Goal: Contribute content: Contribute content

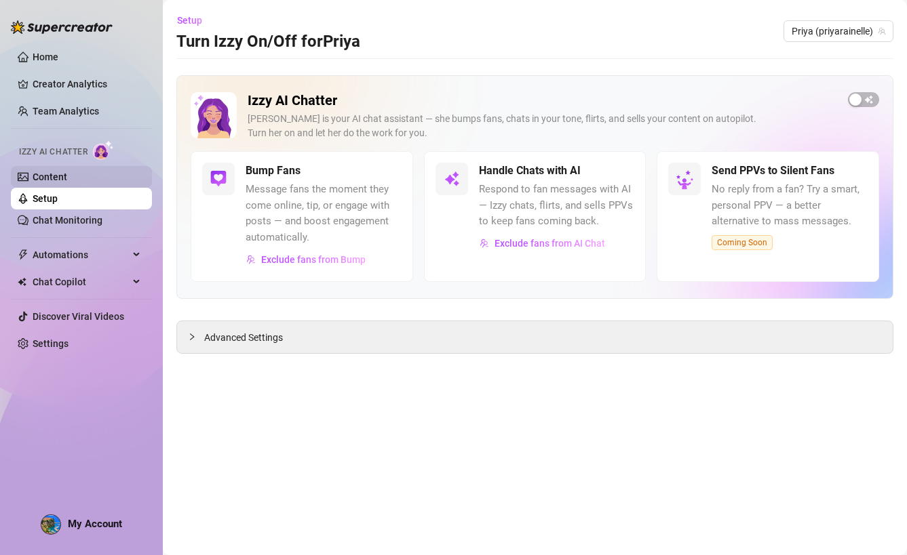
click at [67, 182] on link "Content" at bounding box center [50, 177] width 35 height 11
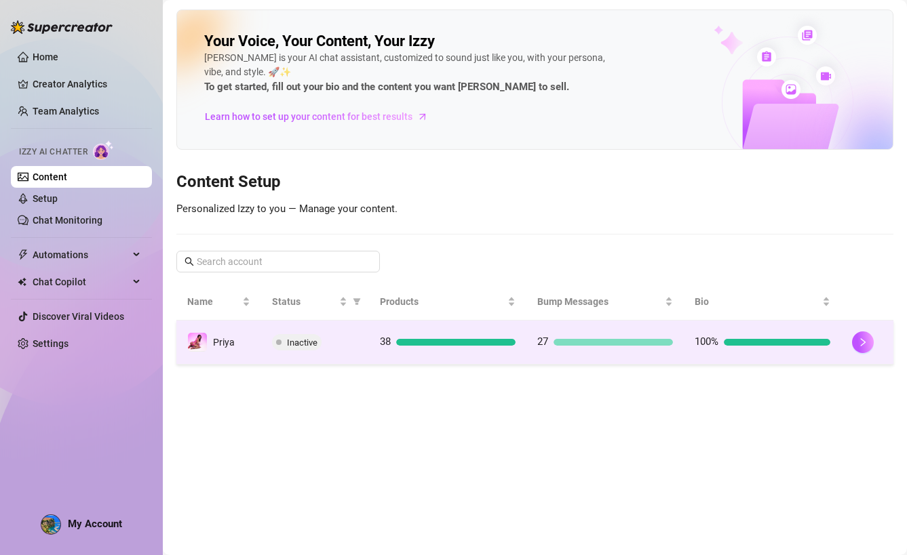
click at [327, 354] on td "Inactive" at bounding box center [315, 343] width 108 height 44
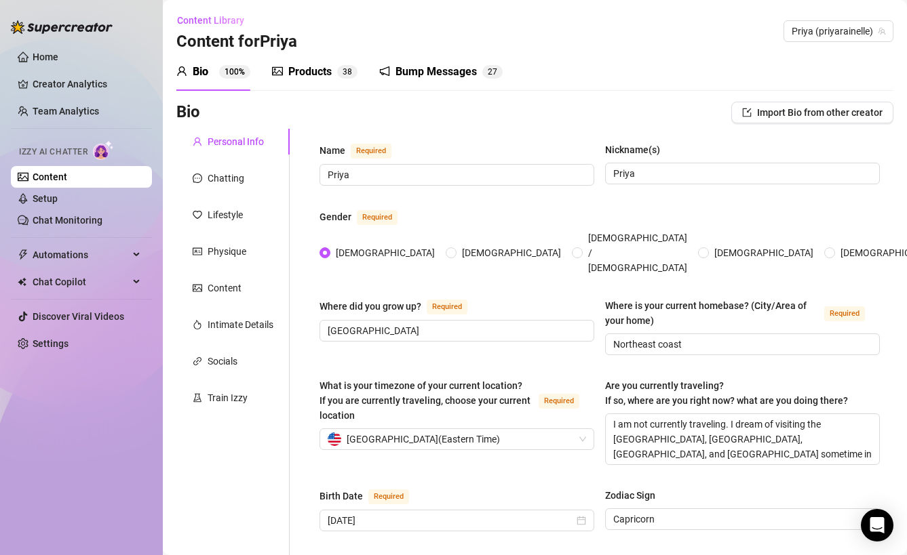
click at [323, 75] on div "Products" at bounding box center [309, 72] width 43 height 16
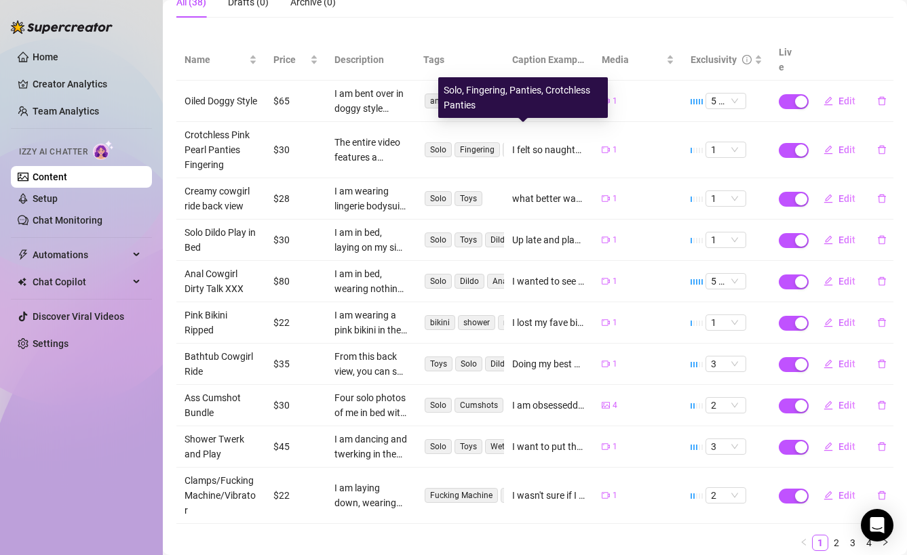
scroll to position [175, 0]
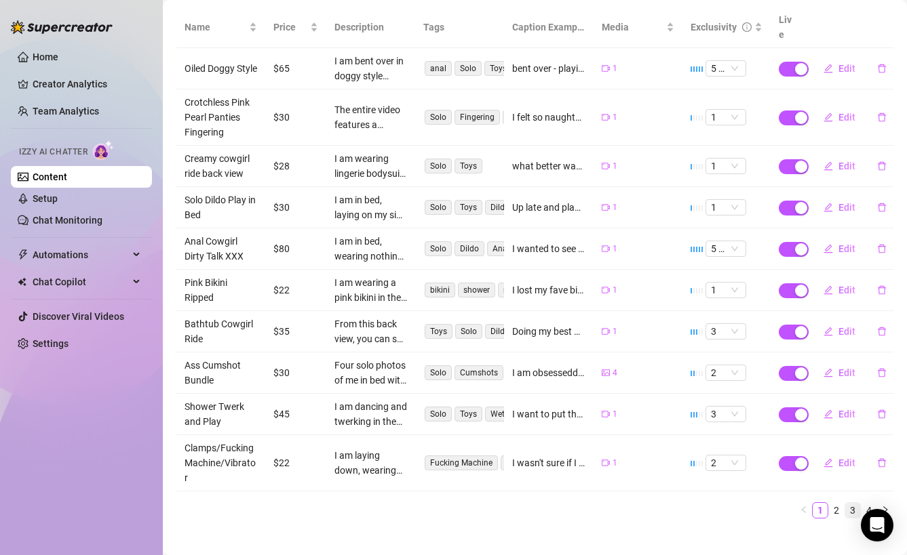
click at [854, 503] on link "3" at bounding box center [852, 510] width 15 height 15
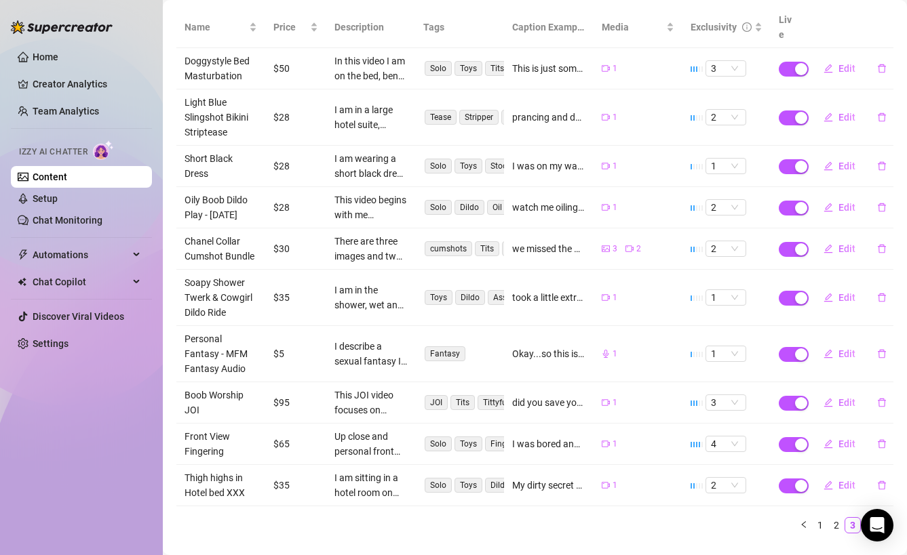
click at [867, 518] on link "4" at bounding box center [868, 525] width 15 height 15
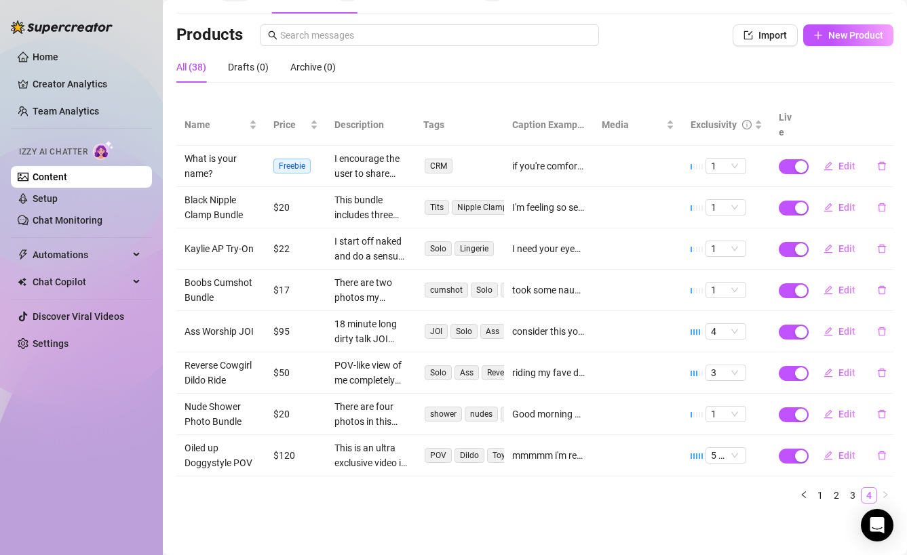
scroll to position [62, 0]
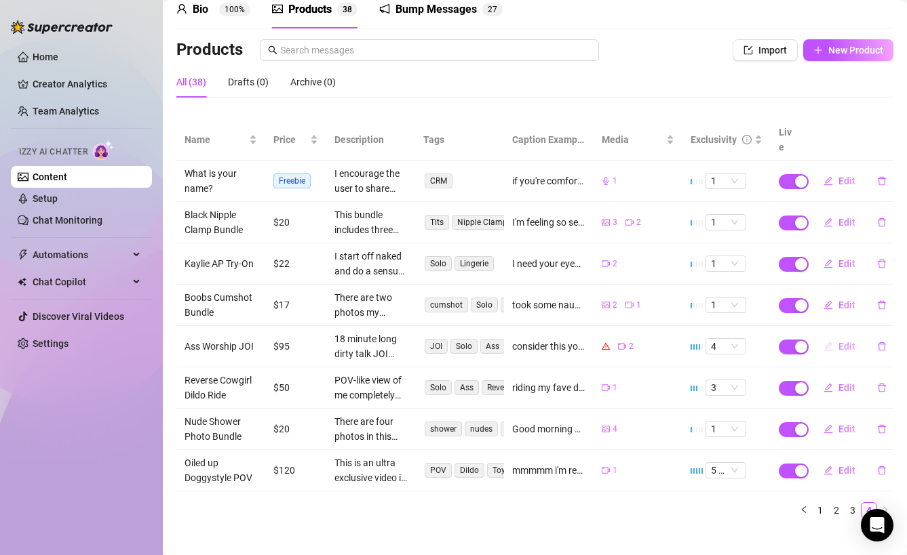
click at [848, 341] on span "Edit" at bounding box center [846, 346] width 17 height 11
type textarea "consider this your call to worship 🥰🥰🥰 stroke your cock on my command with thes…"
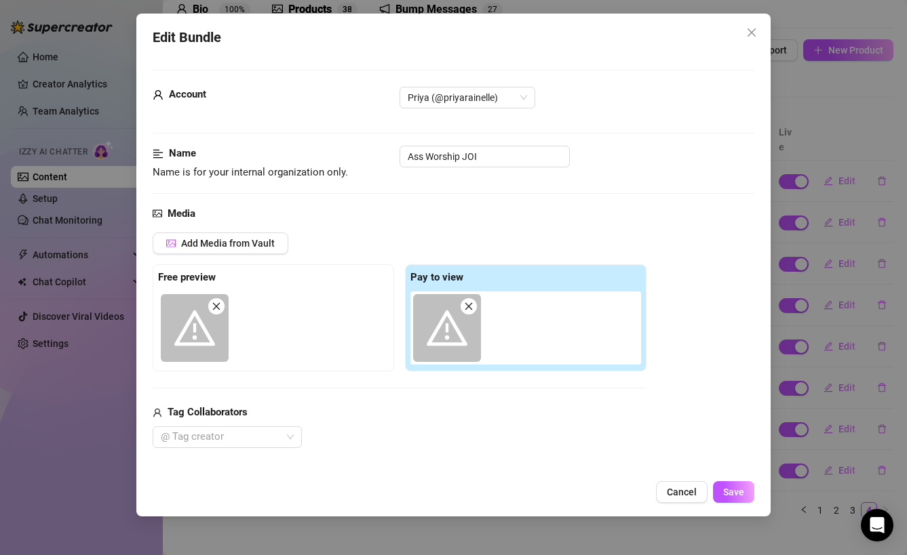
click at [475, 297] on span at bounding box center [447, 328] width 68 height 68
click at [468, 309] on icon "close" at bounding box center [468, 306] width 9 height 9
click at [222, 304] on span at bounding box center [216, 306] width 16 height 16
type input "0"
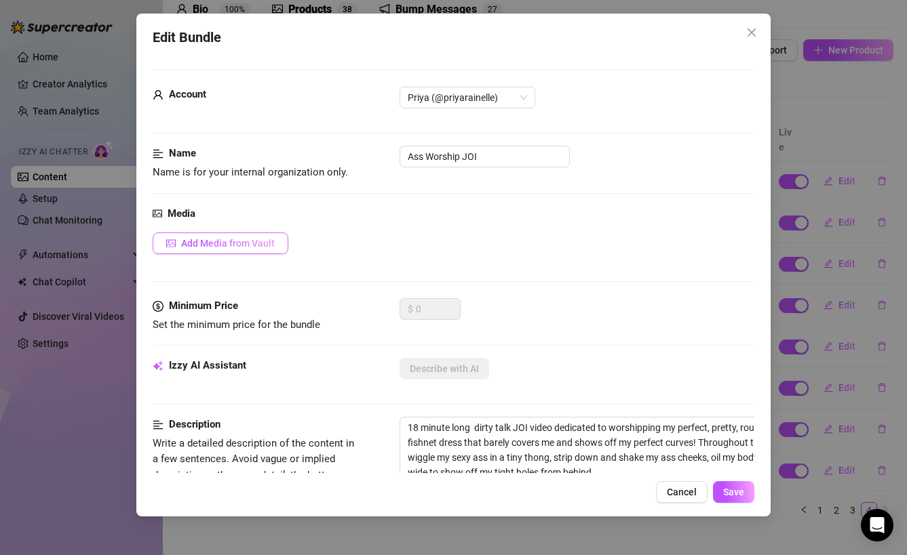
click at [231, 247] on span "Add Media from Vault" at bounding box center [228, 243] width 94 height 11
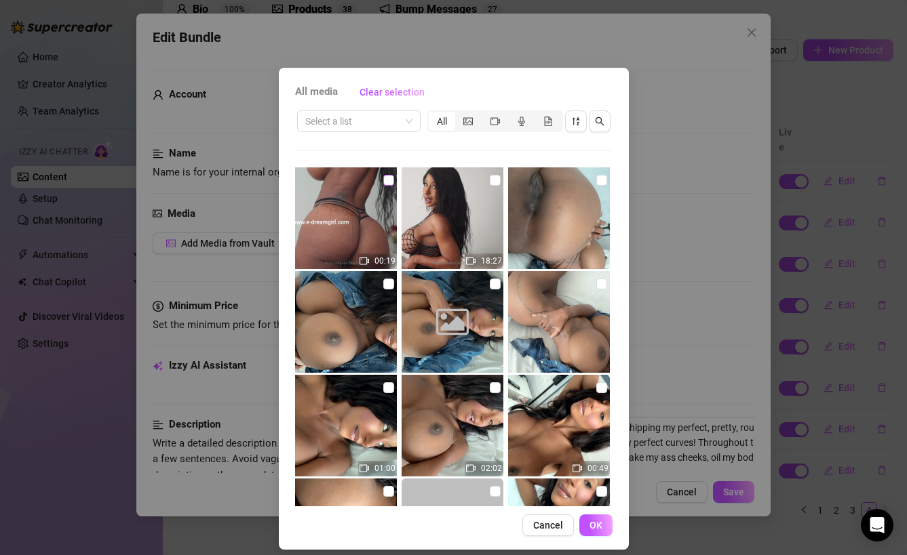
click at [389, 176] on input "checkbox" at bounding box center [388, 180] width 11 height 11
checkbox input "true"
click at [496, 178] on input "checkbox" at bounding box center [495, 180] width 11 height 11
checkbox input "true"
click at [593, 524] on span "OK" at bounding box center [595, 525] width 13 height 11
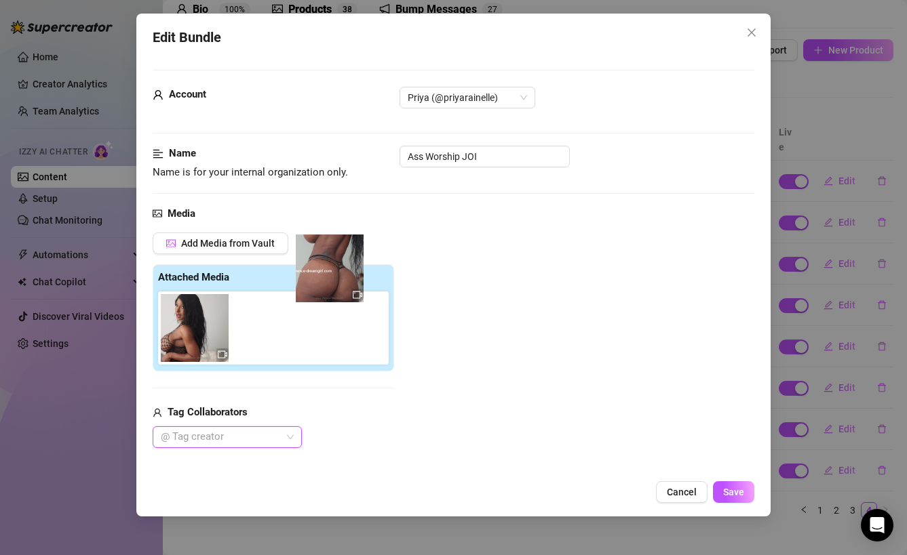
drag, startPoint x: 193, startPoint y: 328, endPoint x: 343, endPoint y: 238, distance: 174.9
click at [343, 238] on div "Add Media from Vault Attached Media Tag Collaborators @ Tag creator" at bounding box center [273, 341] width 241 height 216
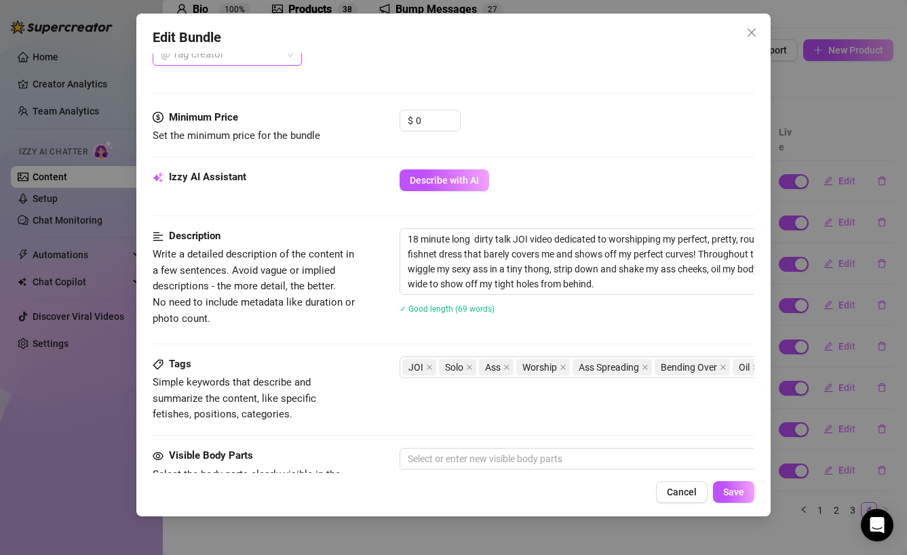
scroll to position [426, 0]
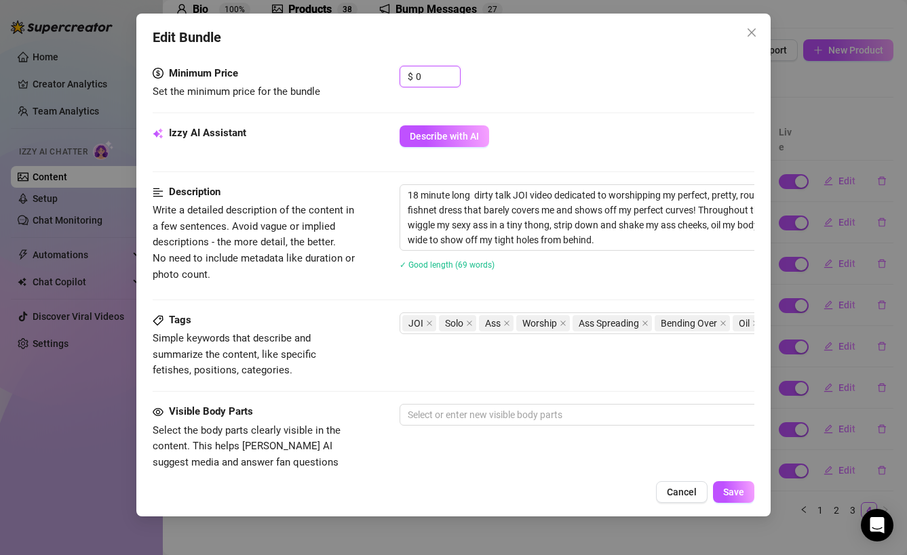
drag, startPoint x: 435, startPoint y: 75, endPoint x: 394, endPoint y: 75, distance: 41.4
click at [394, 75] on div "Minimum Price Set the minimum price for the bundle $ 0" at bounding box center [454, 83] width 602 height 35
type input "115"
click at [349, 126] on div "Izzy AI Assistant" at bounding box center [254, 133] width 203 height 16
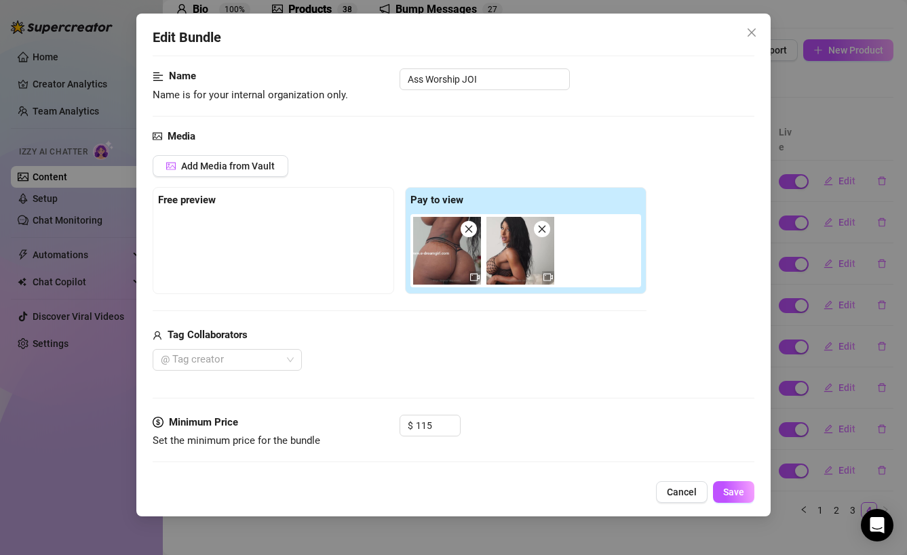
scroll to position [68, 0]
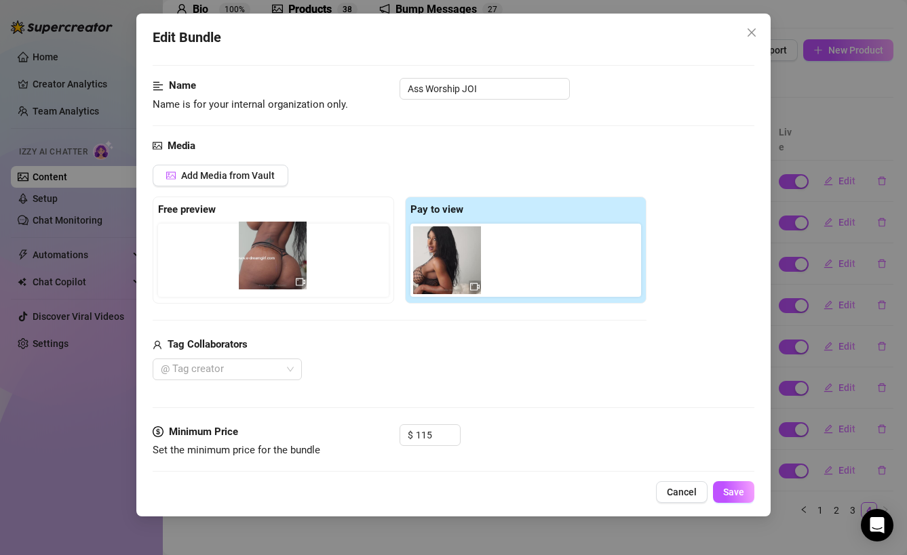
drag, startPoint x: 456, startPoint y: 271, endPoint x: 269, endPoint y: 262, distance: 187.3
click at [269, 262] on div "Free preview Pay to view" at bounding box center [400, 250] width 494 height 107
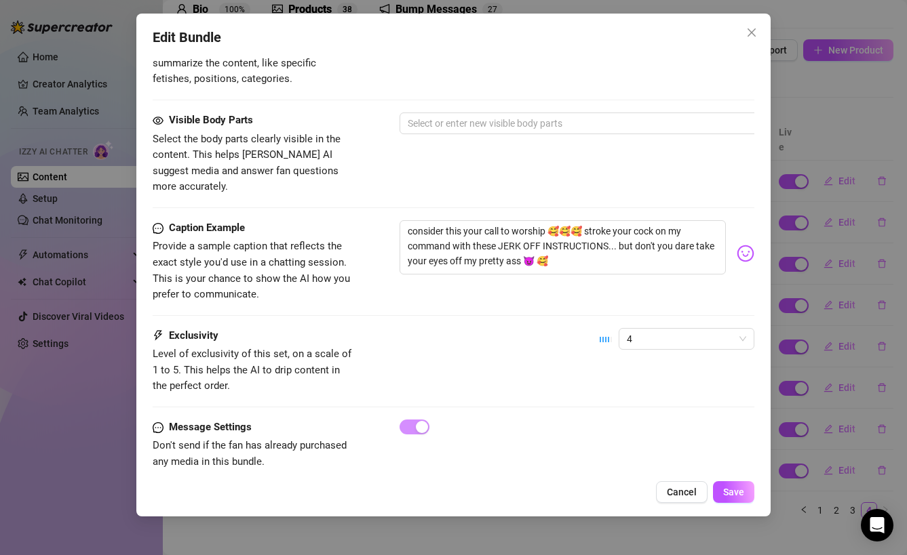
scroll to position [724, 0]
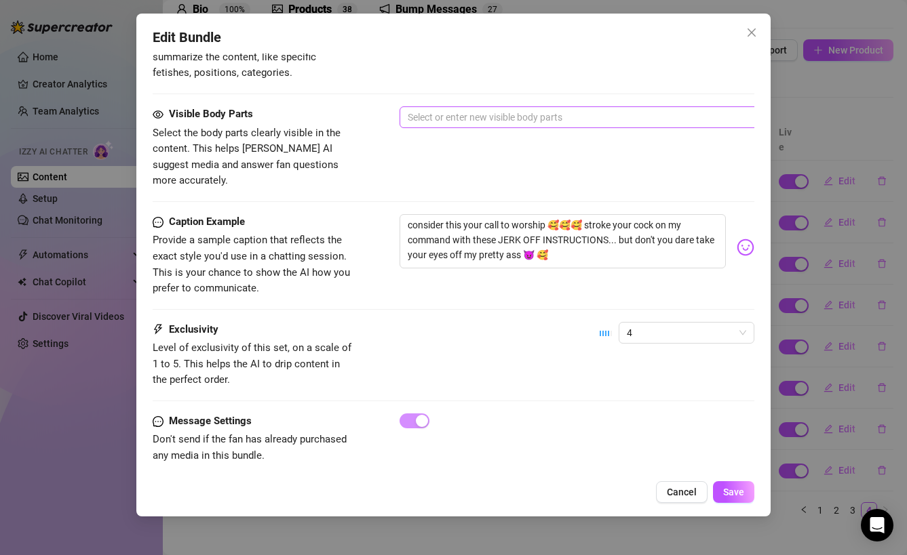
click at [473, 119] on div at bounding box center [629, 117] width 455 height 19
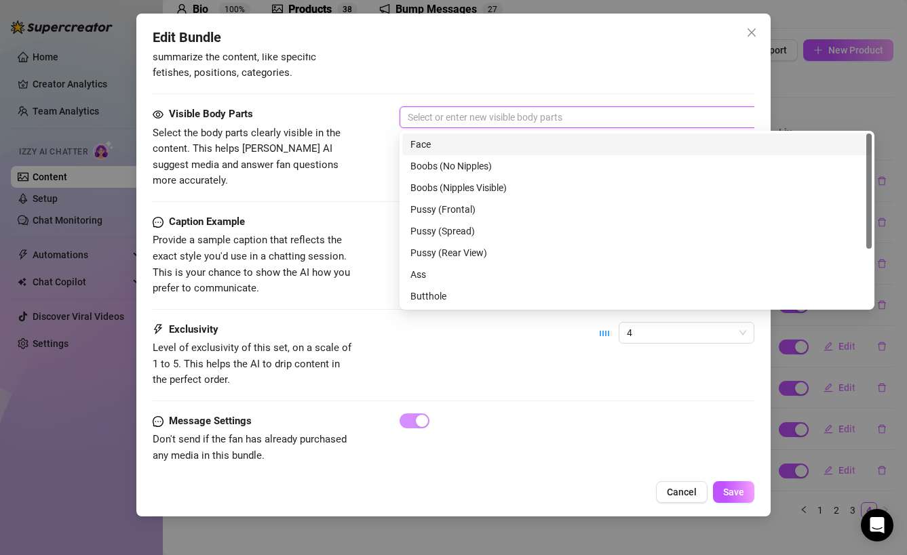
click at [478, 142] on div "Face" at bounding box center [636, 144] width 453 height 15
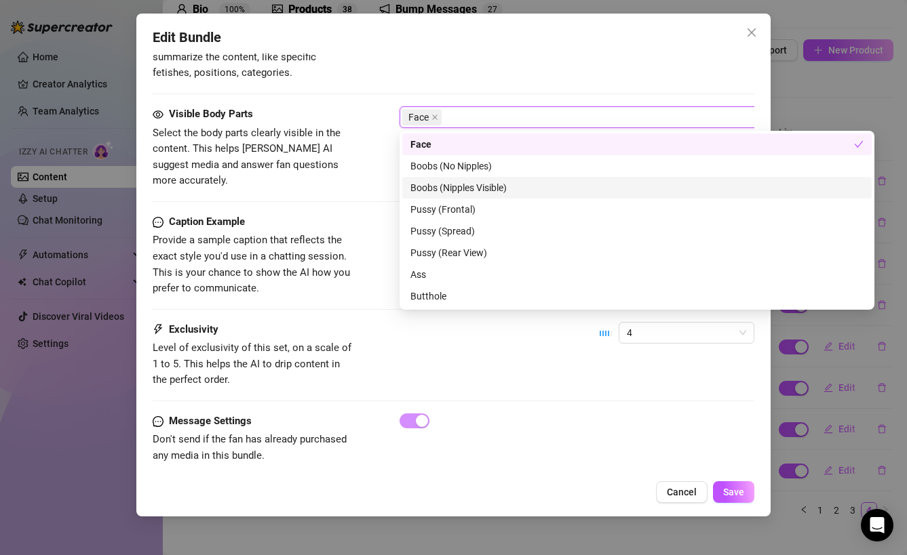
click at [479, 187] on div "Boobs (Nipples Visible)" at bounding box center [636, 187] width 453 height 15
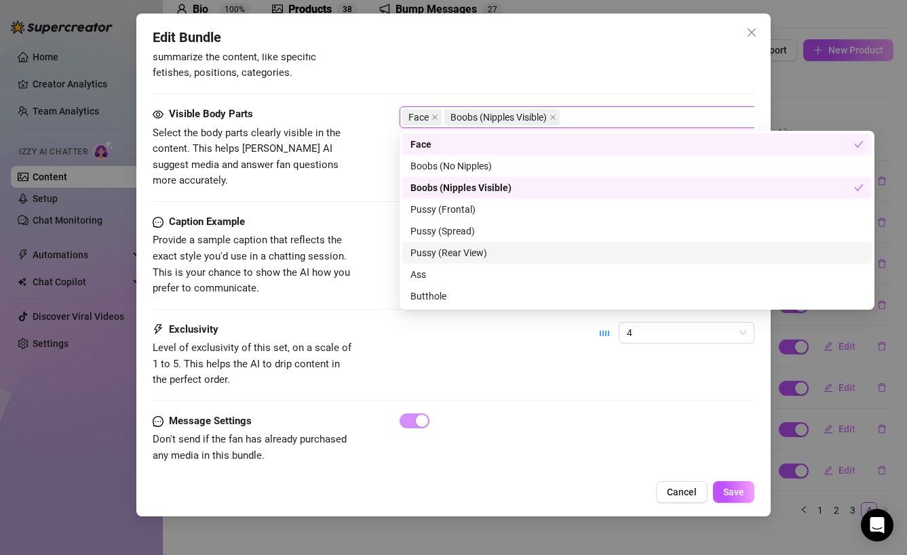
click at [477, 257] on div "Pussy (Rear View)" at bounding box center [636, 252] width 453 height 15
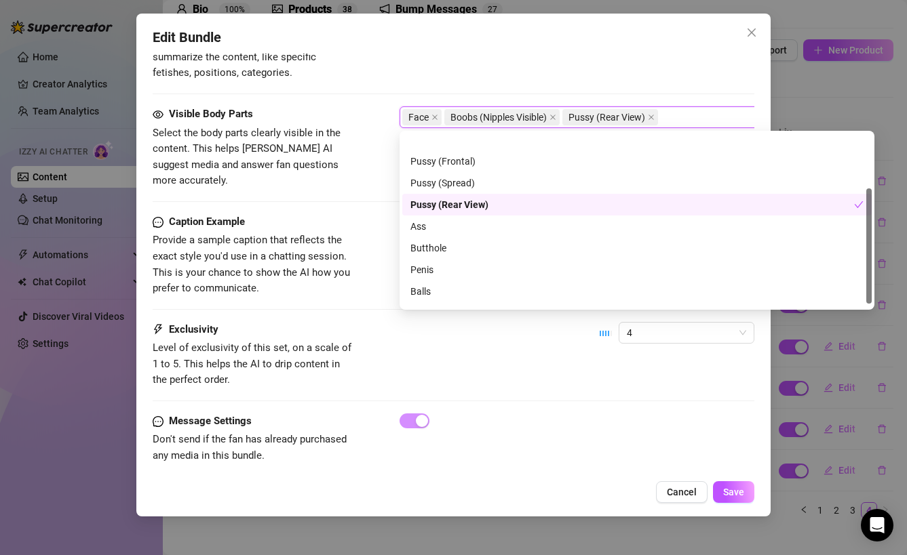
scroll to position [87, 0]
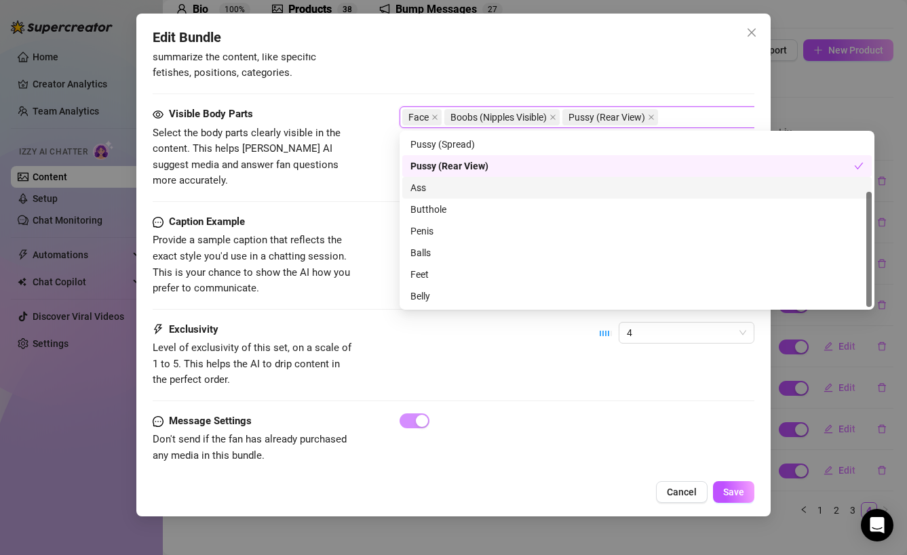
click at [452, 192] on div "Ass" at bounding box center [636, 187] width 453 height 15
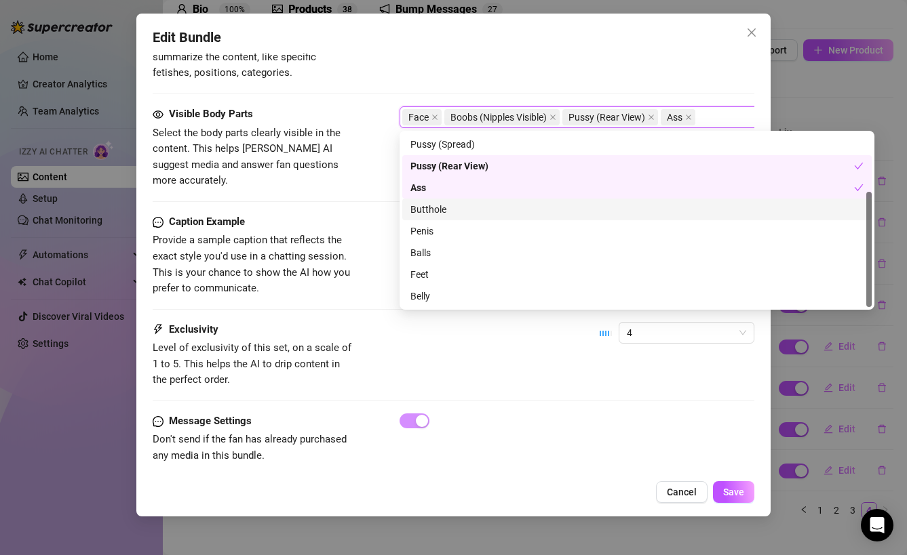
click at [452, 212] on div "Butthole" at bounding box center [636, 209] width 453 height 15
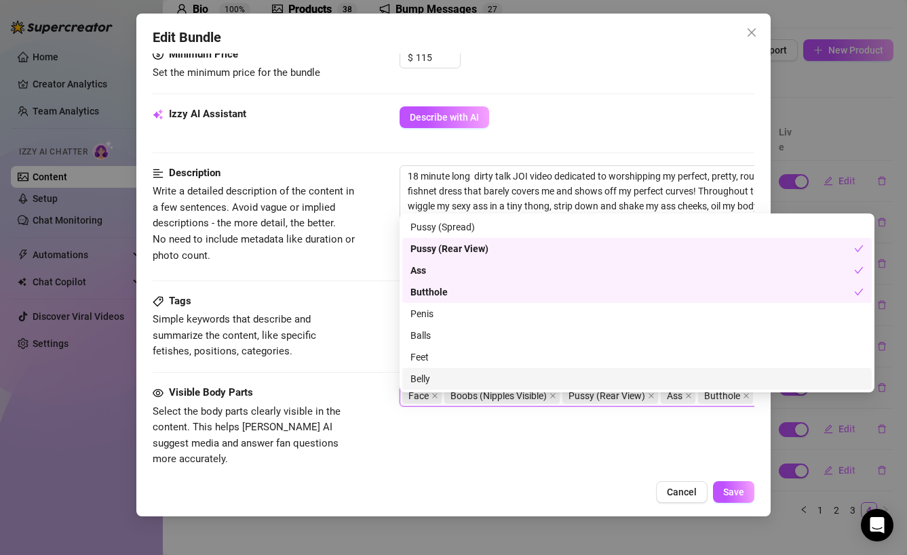
scroll to position [435, 0]
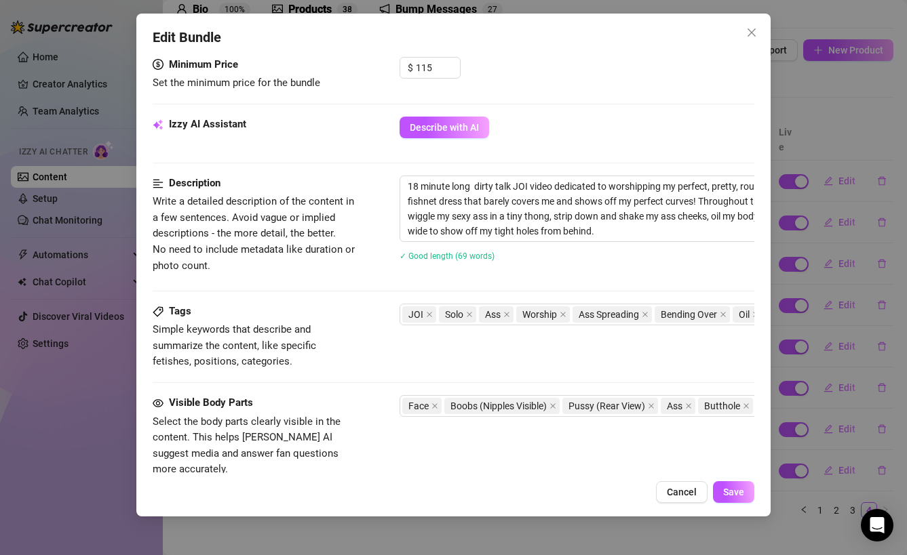
click at [355, 327] on span "Simple keywords that describe and summarize the content, like specific fetishes…" at bounding box center [254, 346] width 203 height 48
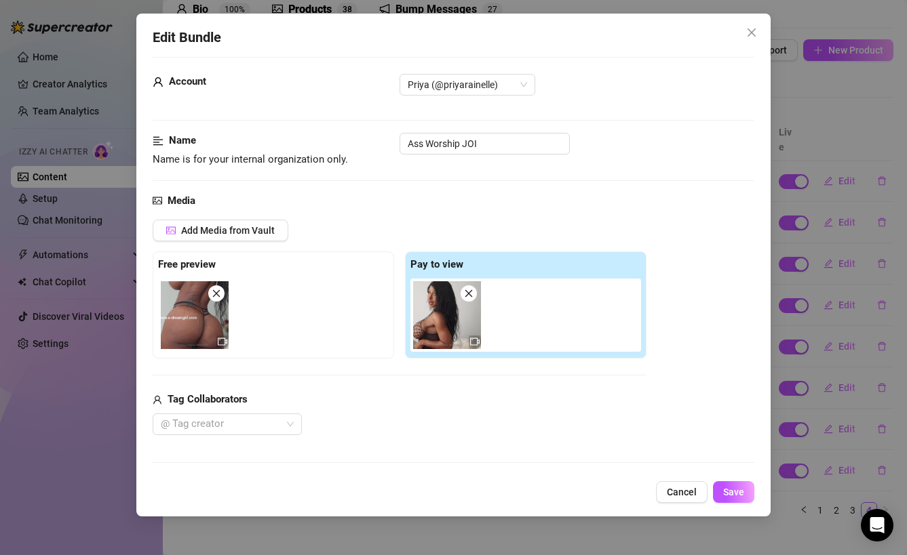
scroll to position [0, 0]
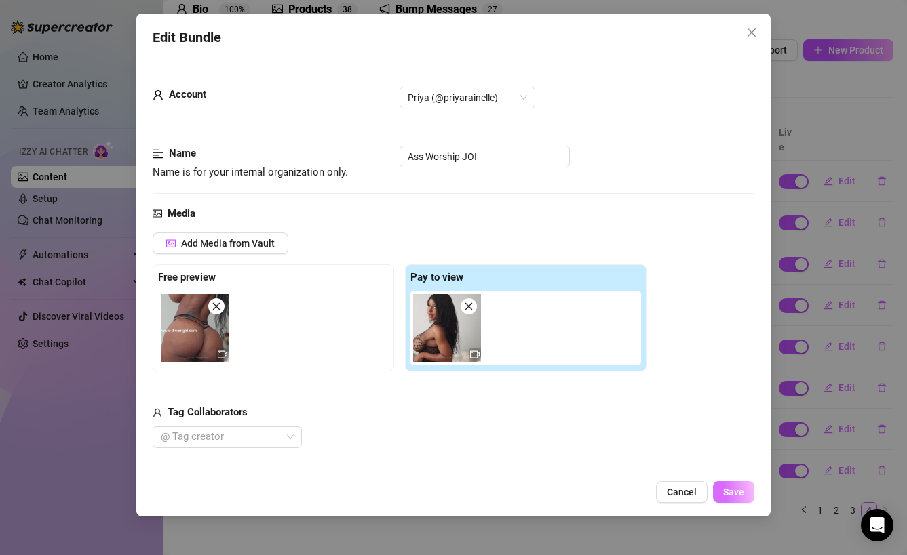
click at [740, 496] on span "Save" at bounding box center [733, 492] width 21 height 11
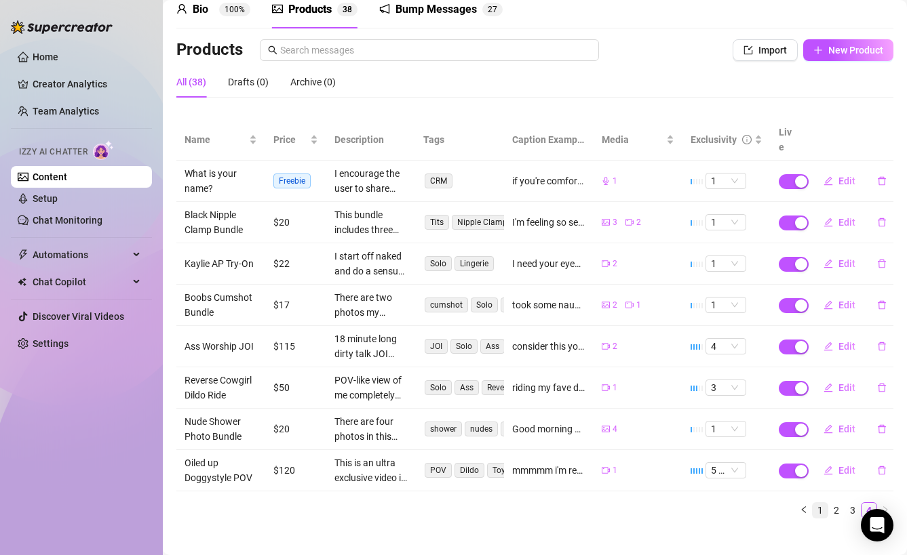
click at [817, 503] on link "1" at bounding box center [819, 510] width 15 height 15
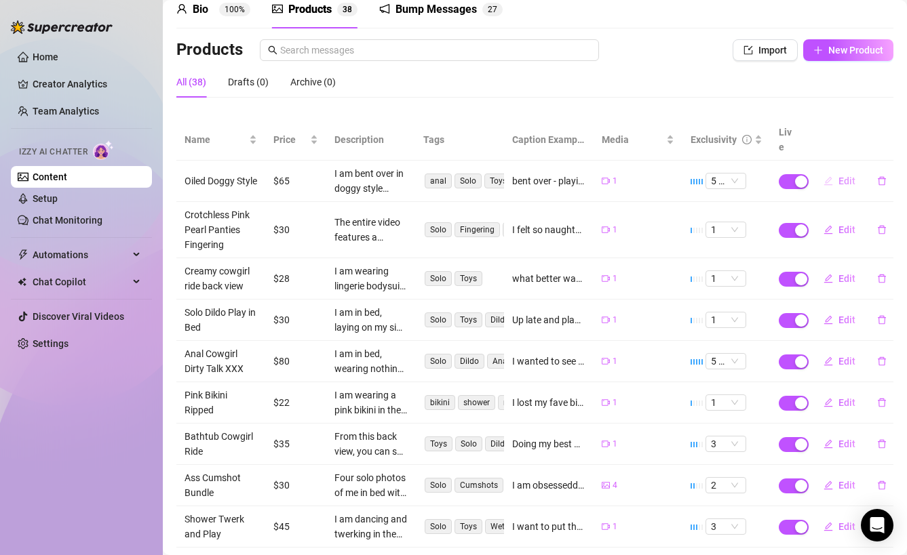
click at [846, 176] on span "Edit" at bounding box center [846, 181] width 17 height 11
type textarea "bent over - playing with a dildo cock in my tight little ass 🍑 😜 don't you wish…"
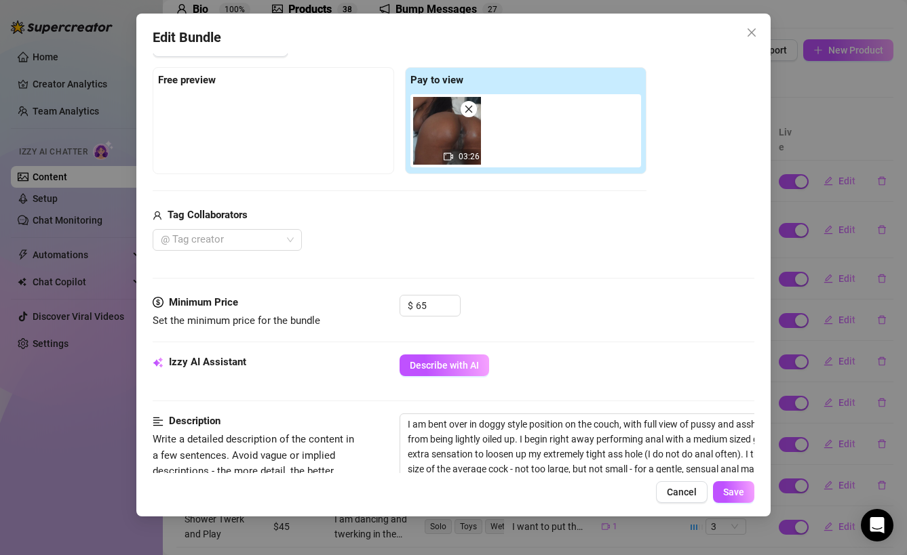
scroll to position [314, 0]
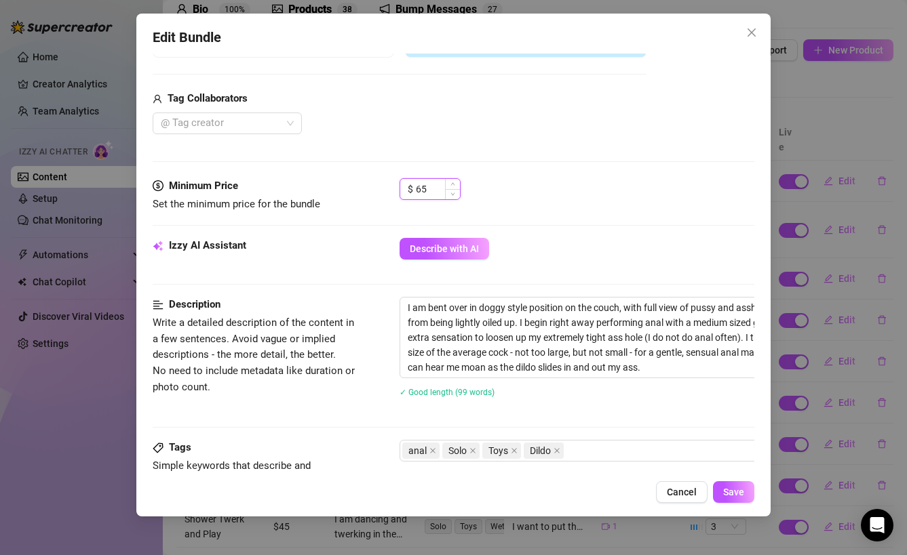
click at [422, 191] on input "65" at bounding box center [438, 189] width 44 height 20
type input "75"
click at [744, 490] on span "Save" at bounding box center [733, 492] width 21 height 11
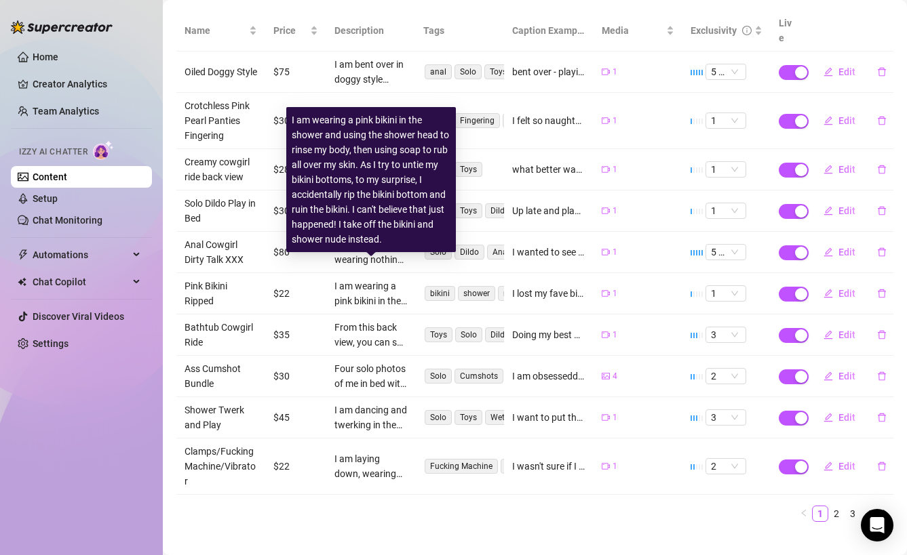
scroll to position [175, 0]
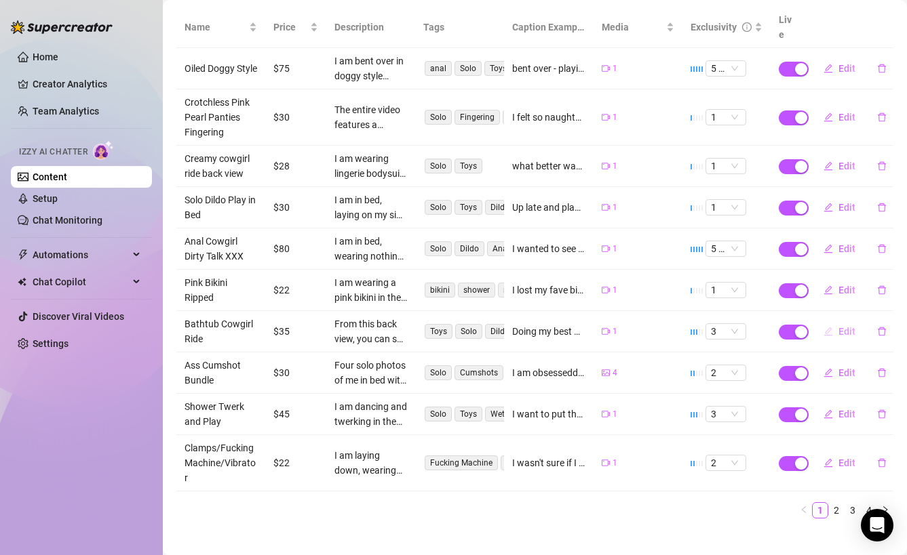
click at [850, 326] on span "Edit" at bounding box center [846, 331] width 17 height 11
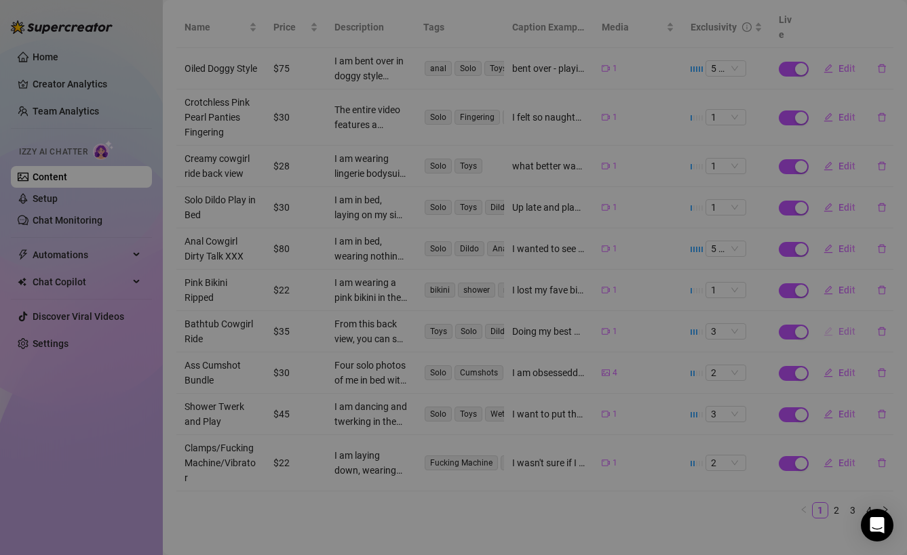
type textarea "Doing my best bunny hop on my fave dildo cock 😜 with a sexy butt plug in for ex…"
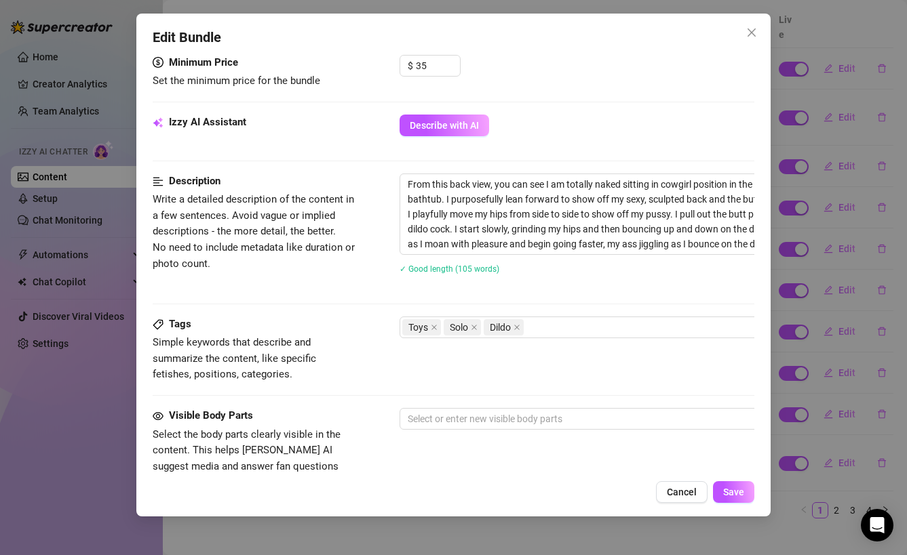
scroll to position [440, 0]
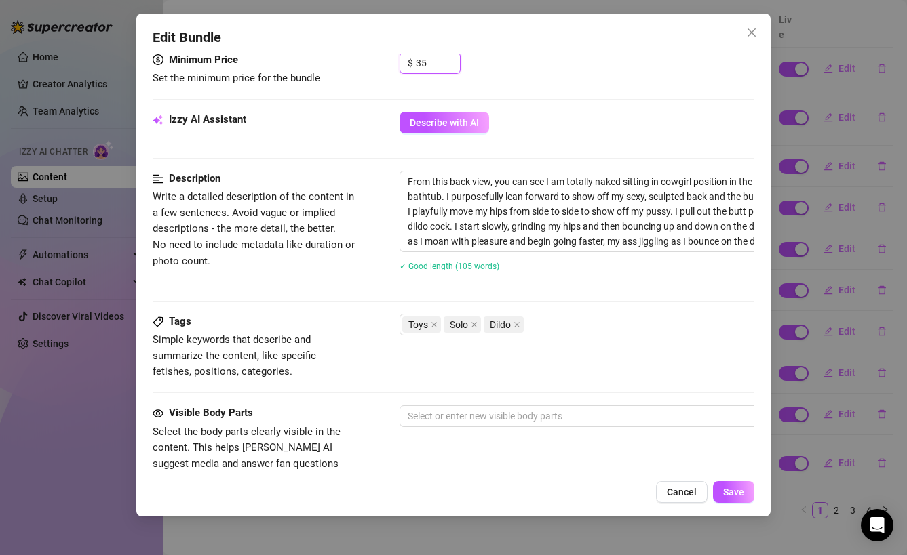
drag, startPoint x: 433, startPoint y: 67, endPoint x: 386, endPoint y: 67, distance: 47.5
click at [386, 67] on div "Minimum Price Set the minimum price for the bundle $ 35" at bounding box center [454, 69] width 602 height 35
type input "40"
click at [724, 498] on span "Save" at bounding box center [733, 492] width 21 height 11
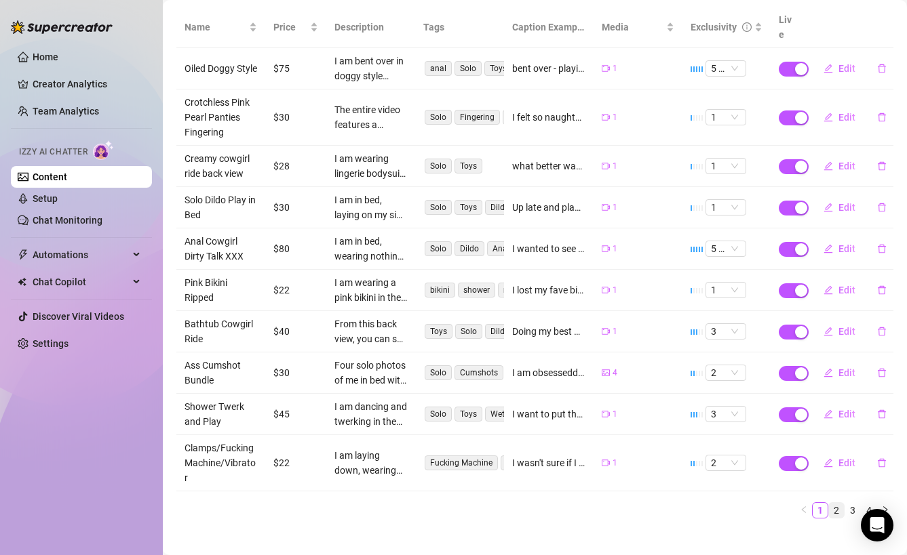
click at [836, 503] on link "2" at bounding box center [836, 510] width 15 height 15
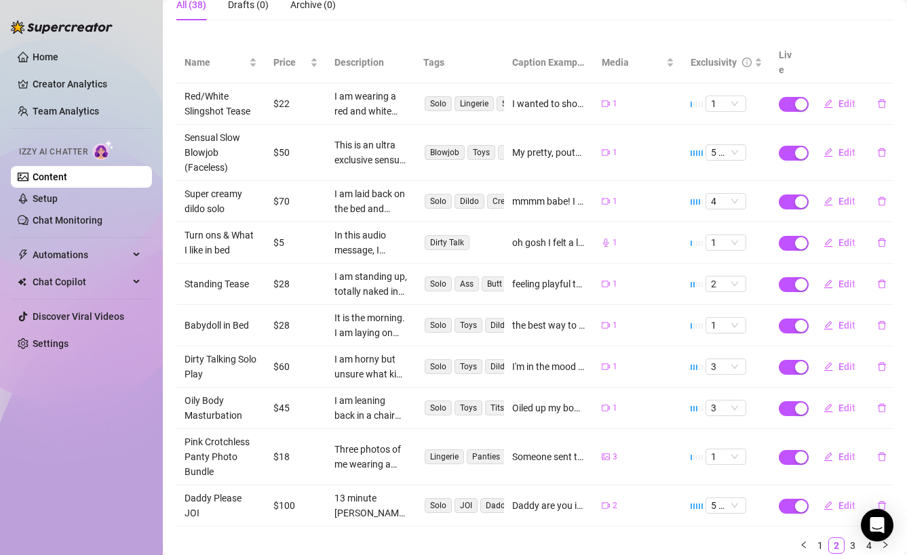
scroll to position [143, 0]
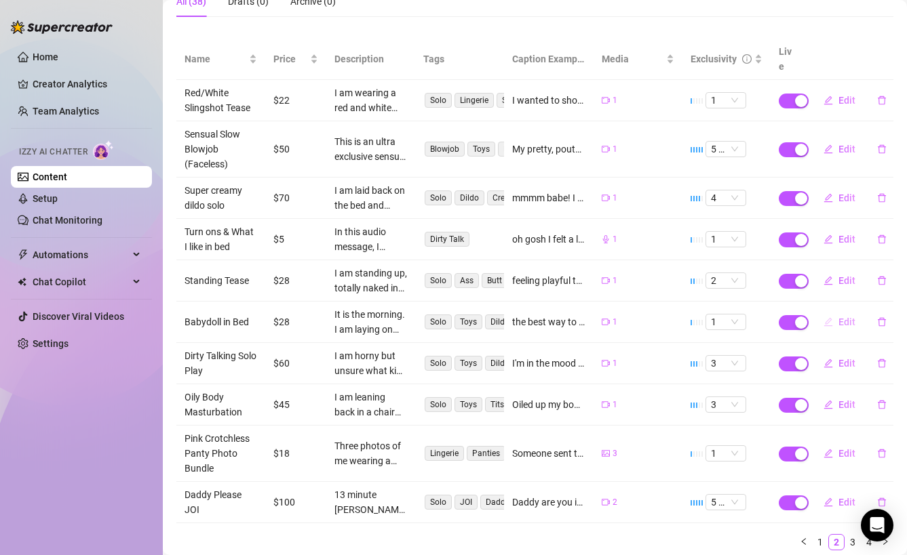
click at [846, 317] on span "Edit" at bounding box center [846, 322] width 17 height 11
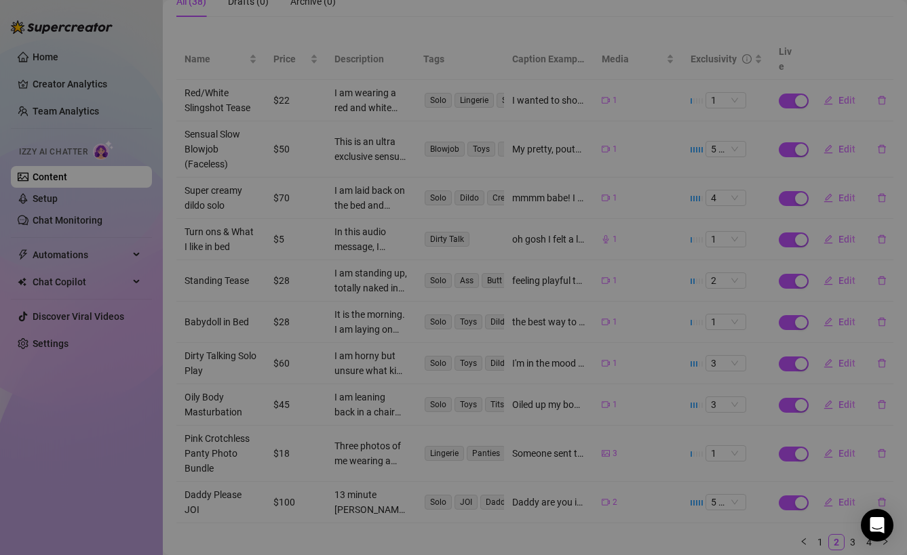
type textarea "the best way to start the day is with an early morning orgasm ☀️💕 I love relaxi…"
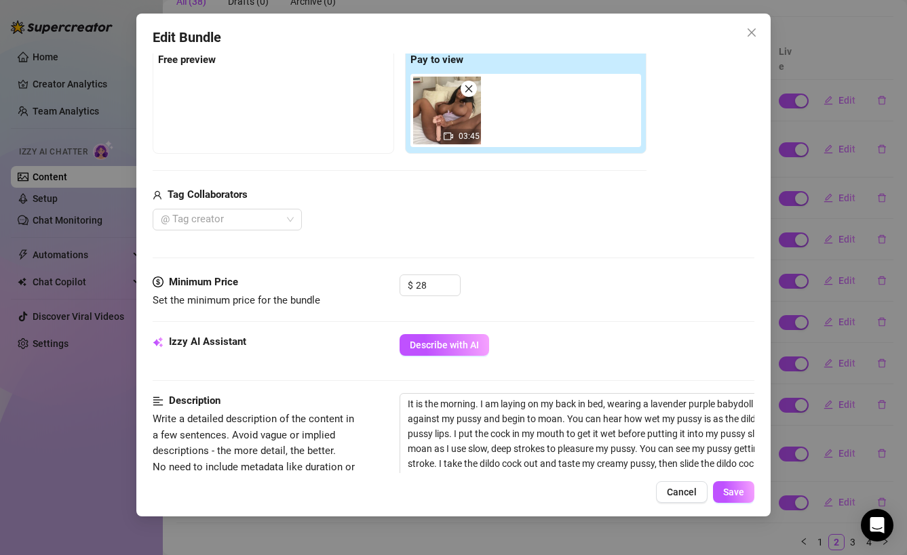
scroll to position [262, 0]
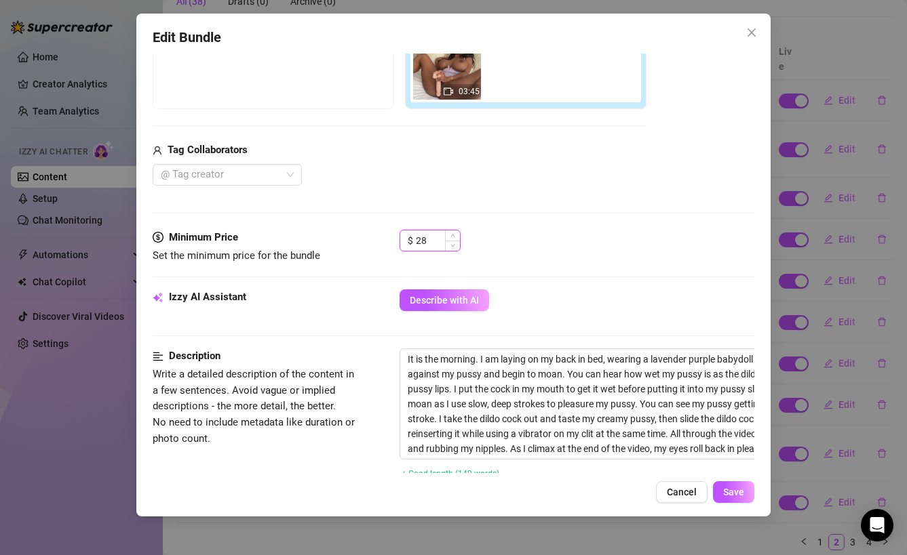
drag, startPoint x: 436, startPoint y: 239, endPoint x: 404, endPoint y: 237, distance: 32.0
click at [404, 237] on div "$ 28" at bounding box center [429, 241] width 61 height 22
type input "33"
click at [742, 494] on span "Save" at bounding box center [733, 492] width 21 height 11
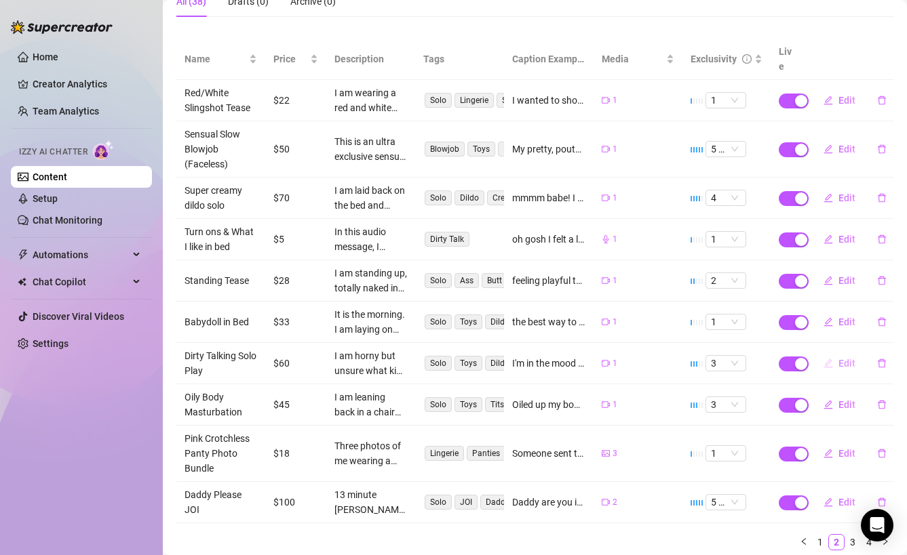
click at [850, 358] on span "Edit" at bounding box center [846, 363] width 17 height 11
type textarea "I'm in the mood to play 🤭😈 I'm so hornyyyyyy babe🥺..... I hope you don't mind m…"
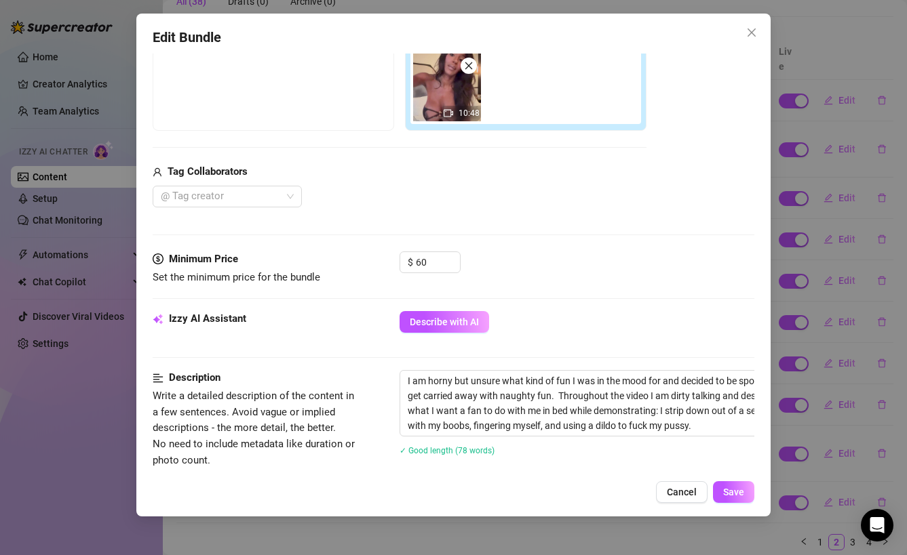
scroll to position [316, 0]
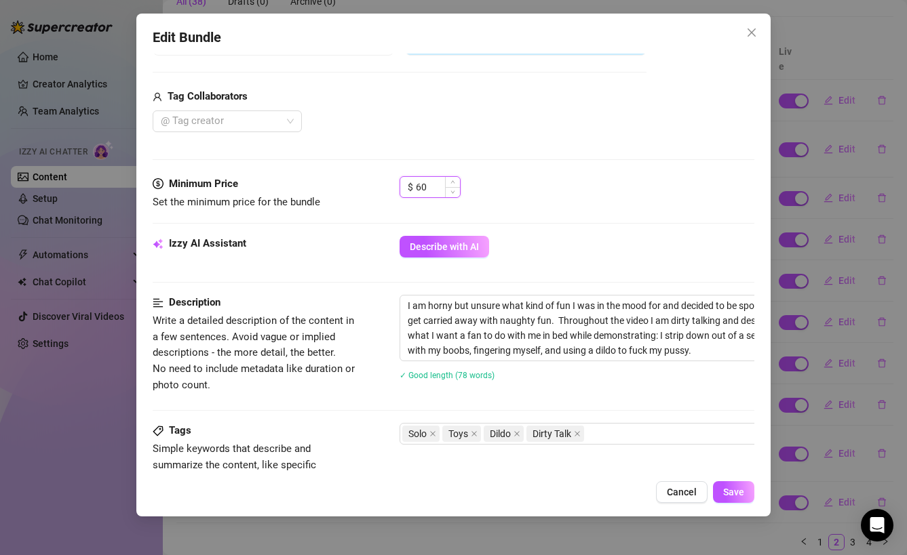
click at [425, 191] on input "60" at bounding box center [438, 187] width 44 height 20
type input "65"
click at [735, 490] on span "Save" at bounding box center [733, 492] width 21 height 11
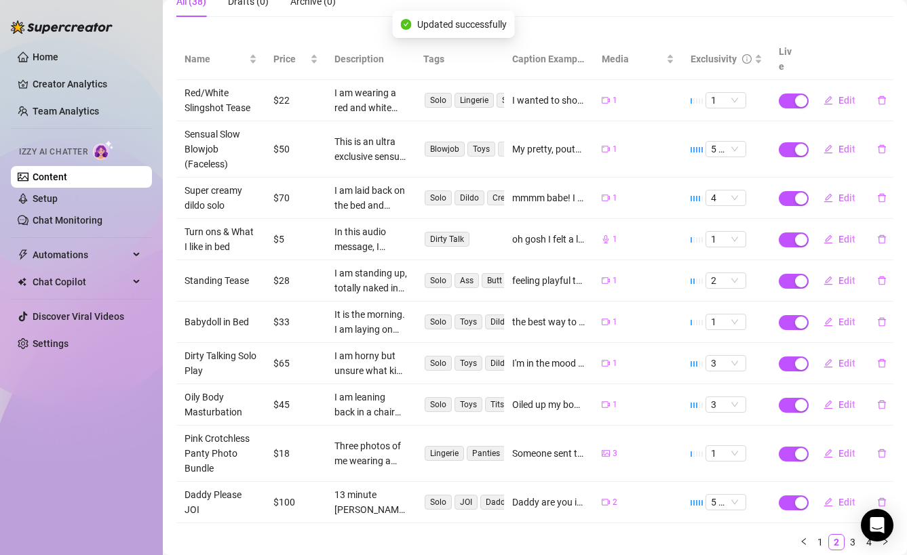
scroll to position [0, 0]
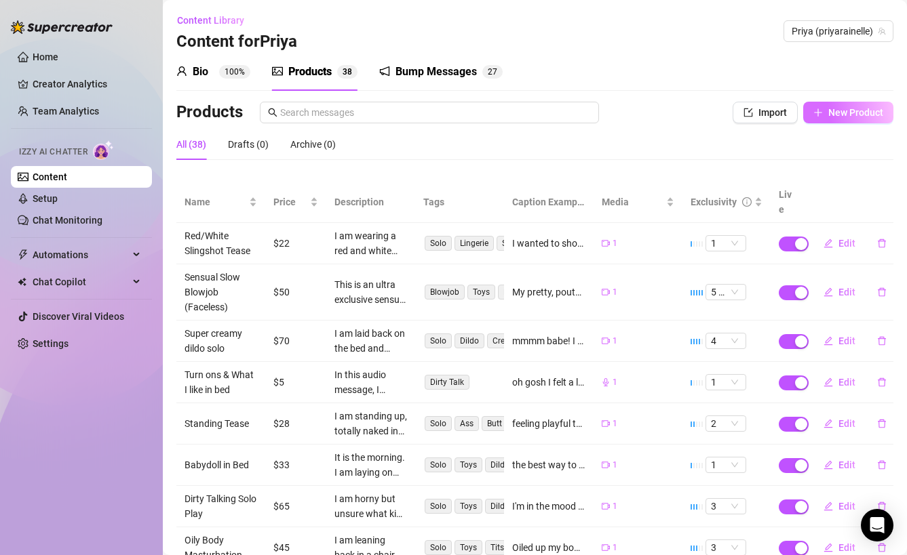
click at [820, 116] on icon "plus" at bounding box center [817, 112] width 9 height 9
type textarea "Type your message here..."
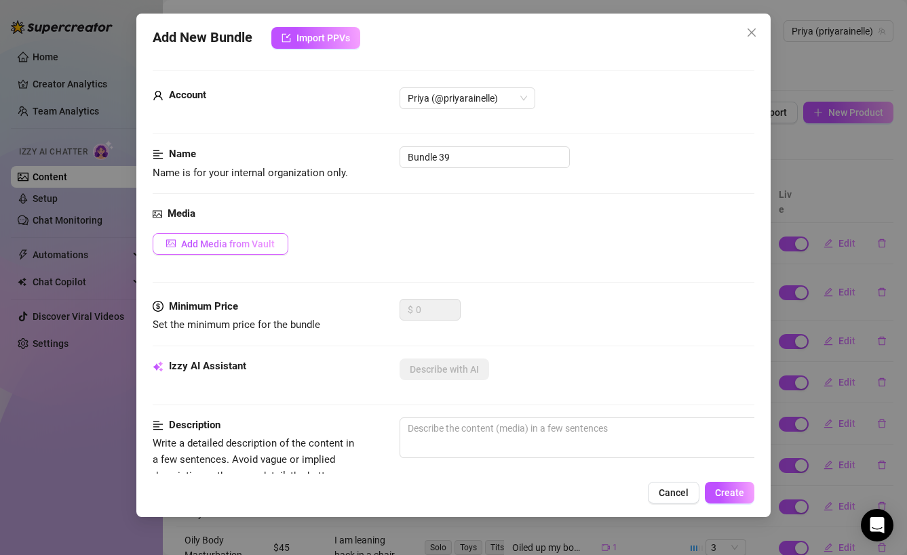
click at [224, 239] on span "Add Media from Vault" at bounding box center [228, 244] width 94 height 11
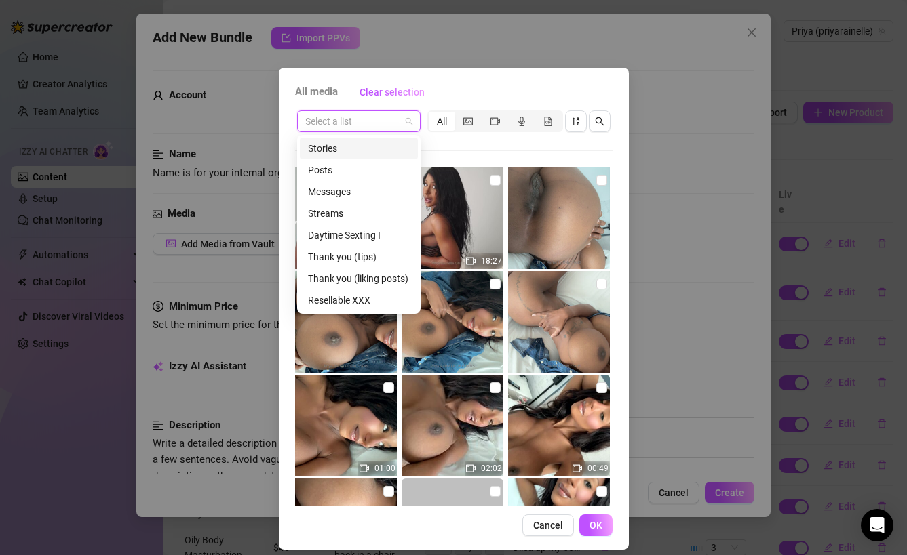
click at [382, 117] on input "search" at bounding box center [352, 121] width 95 height 20
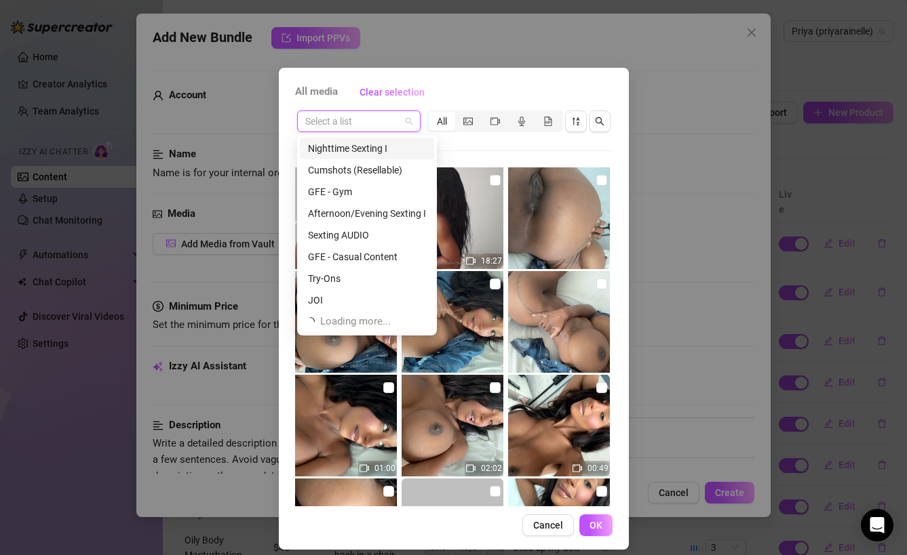
scroll to position [260, 0]
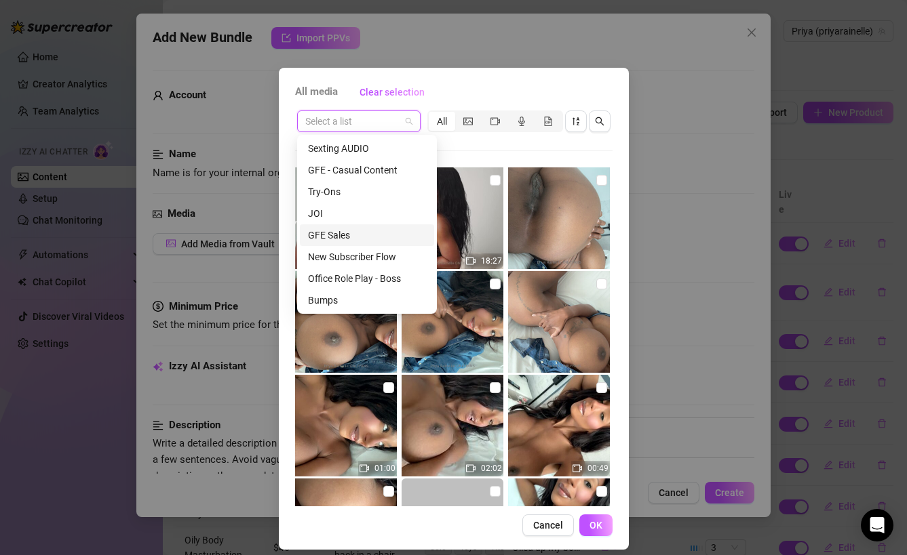
click at [349, 231] on div "GFE Sales" at bounding box center [367, 235] width 118 height 15
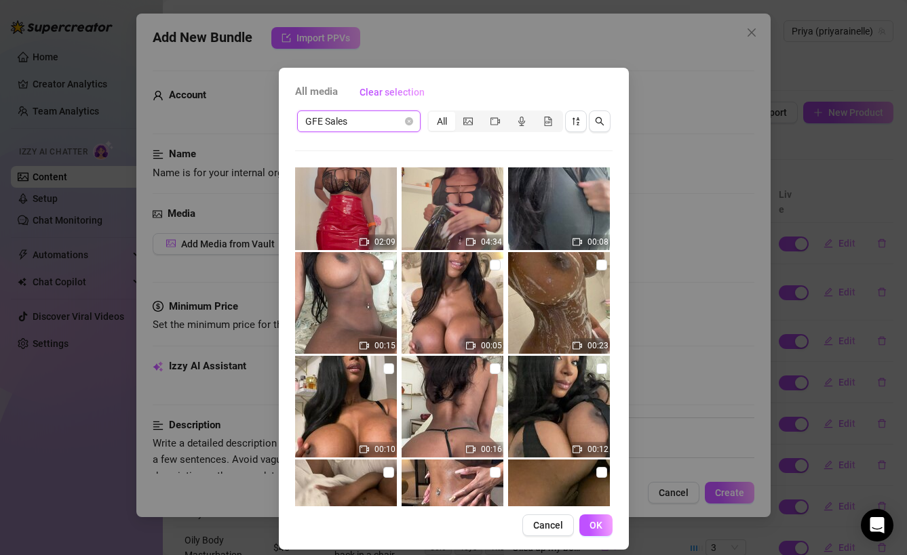
scroll to position [407, 0]
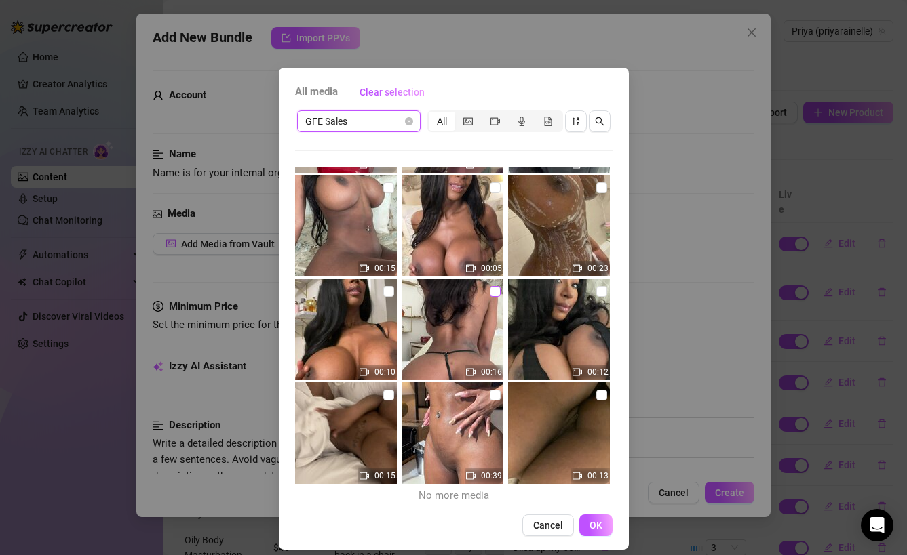
click at [492, 292] on input "checkbox" at bounding box center [495, 291] width 11 height 11
checkbox input "true"
click at [599, 531] on button "OK" at bounding box center [595, 526] width 33 height 22
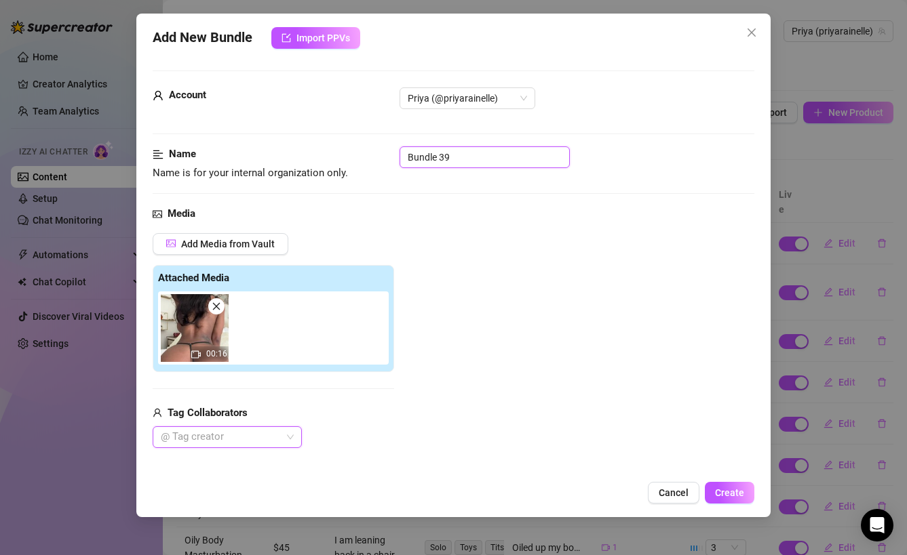
drag, startPoint x: 458, startPoint y: 158, endPoint x: 363, endPoint y: 155, distance: 95.7
click at [363, 155] on div "Name Name is for your internal organization only. Bundle 39" at bounding box center [454, 163] width 602 height 35
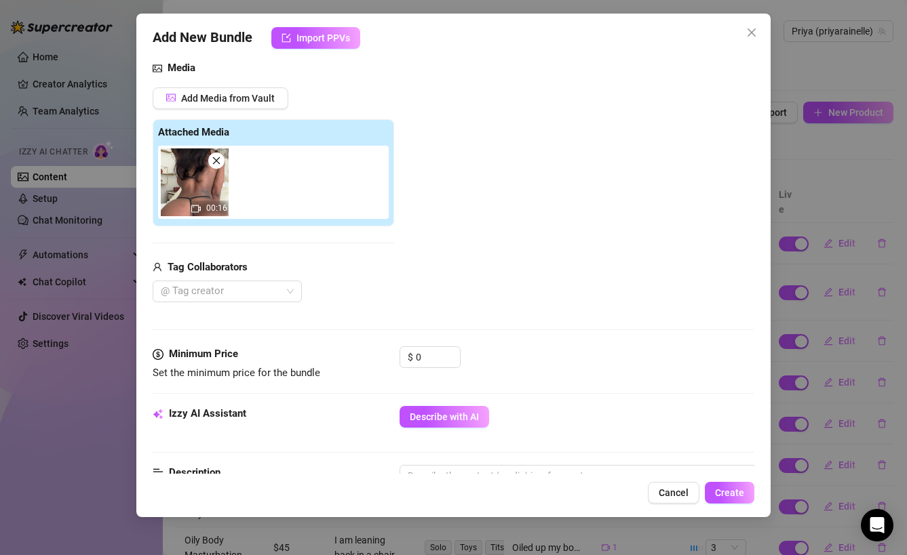
scroll to position [234, 0]
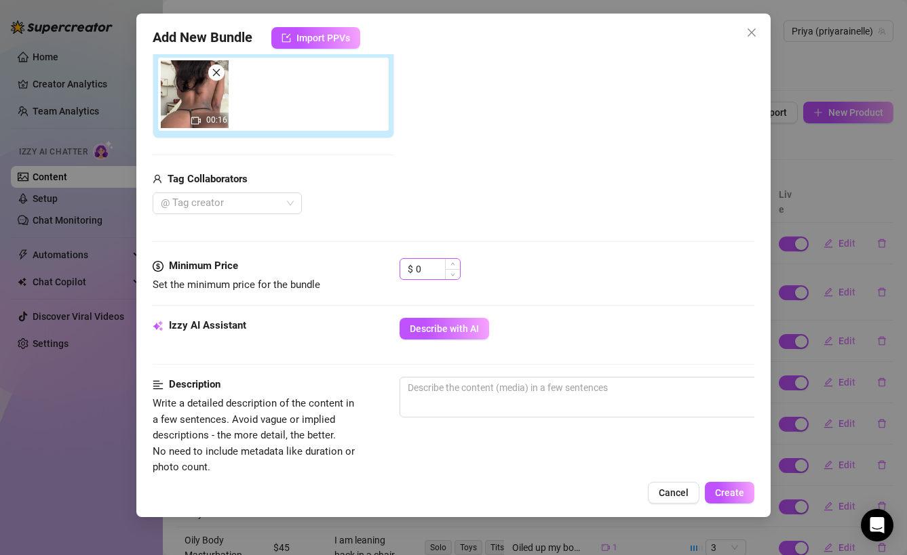
type input "Rear View Tease"
click at [429, 266] on input "0" at bounding box center [438, 269] width 44 height 20
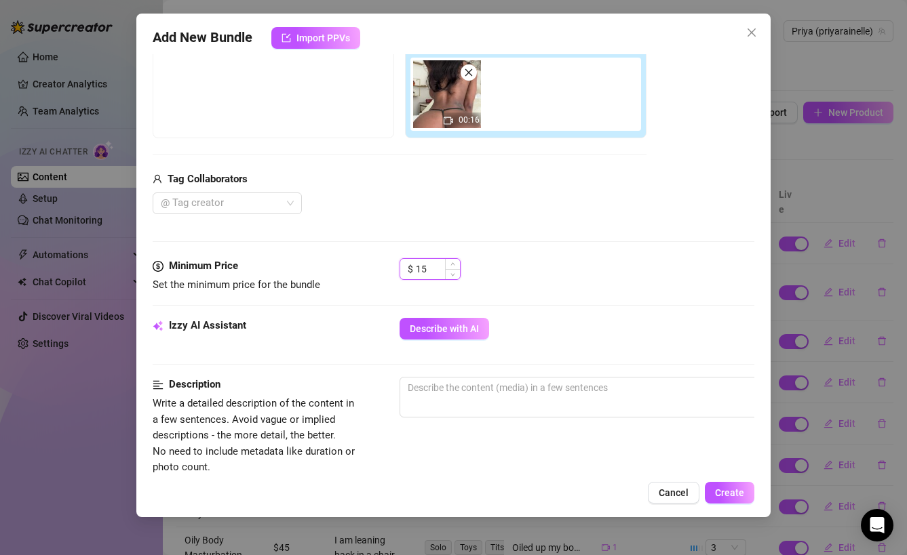
type input "1"
type input "15"
click at [562, 318] on div "Describe with AI" at bounding box center [576, 329] width 355 height 22
click at [479, 395] on textarea at bounding box center [636, 388] width 473 height 20
type textarea "I"
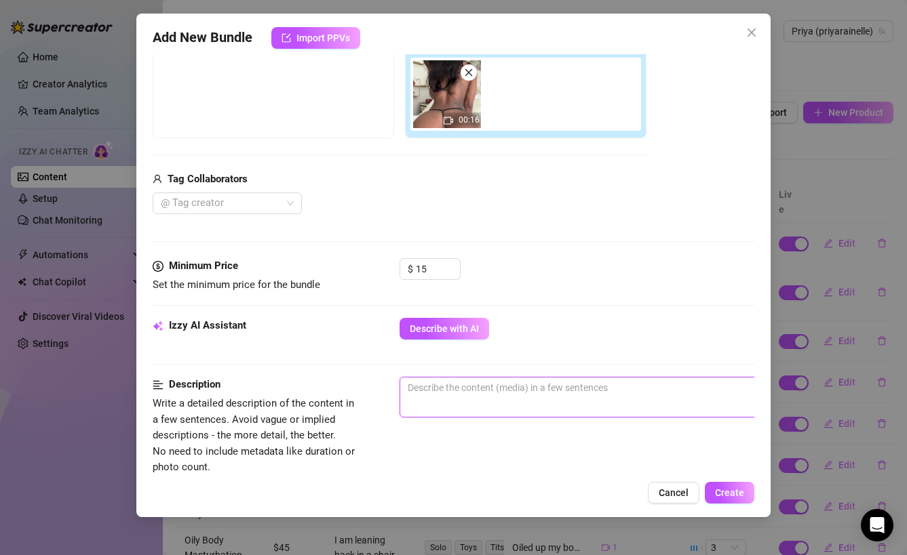
type textarea "I"
type textarea "In"
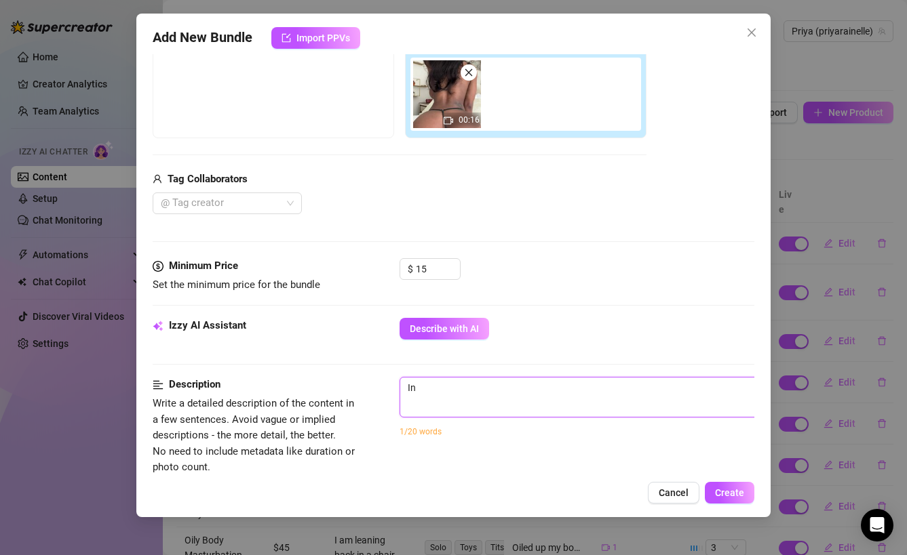
type textarea "In t"
type textarea "In th"
type textarea "In thi"
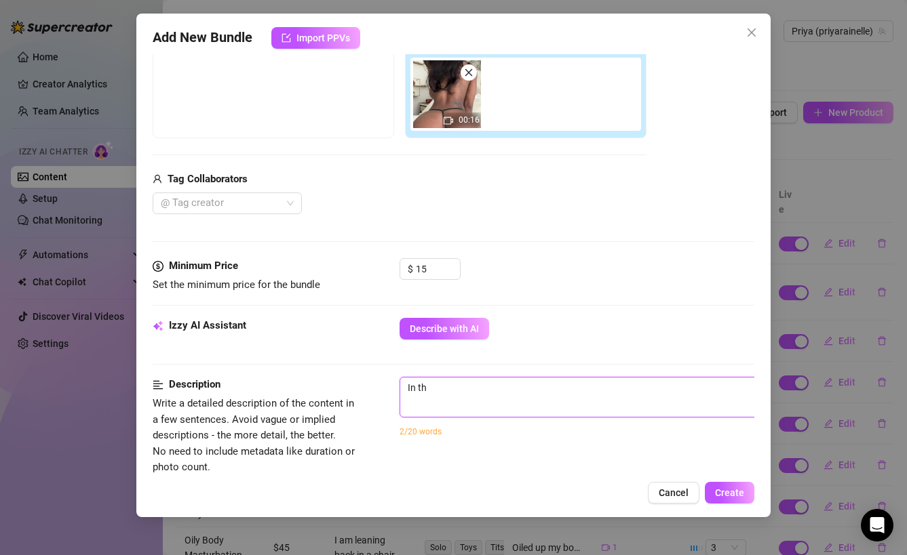
type textarea "In thi"
type textarea "In this"
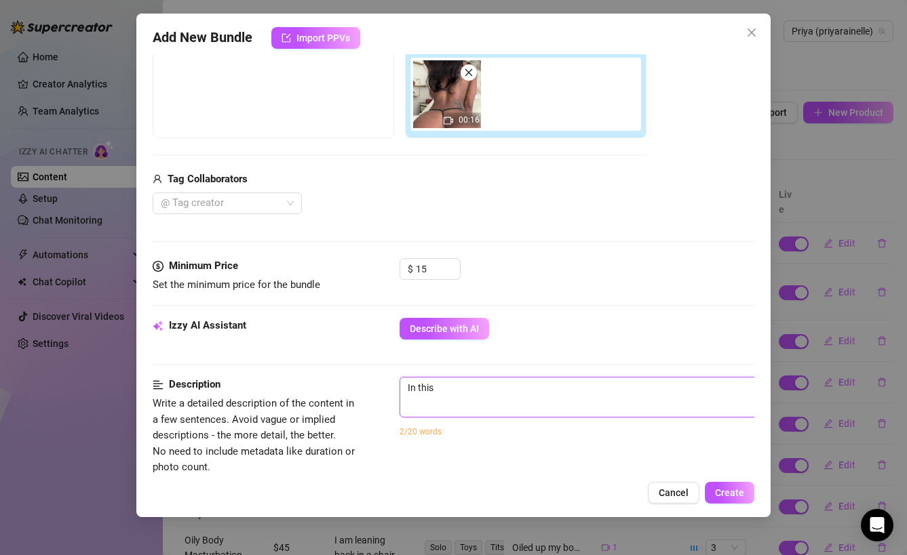
type textarea "In this v"
type textarea "In this vi"
type textarea "In this vid"
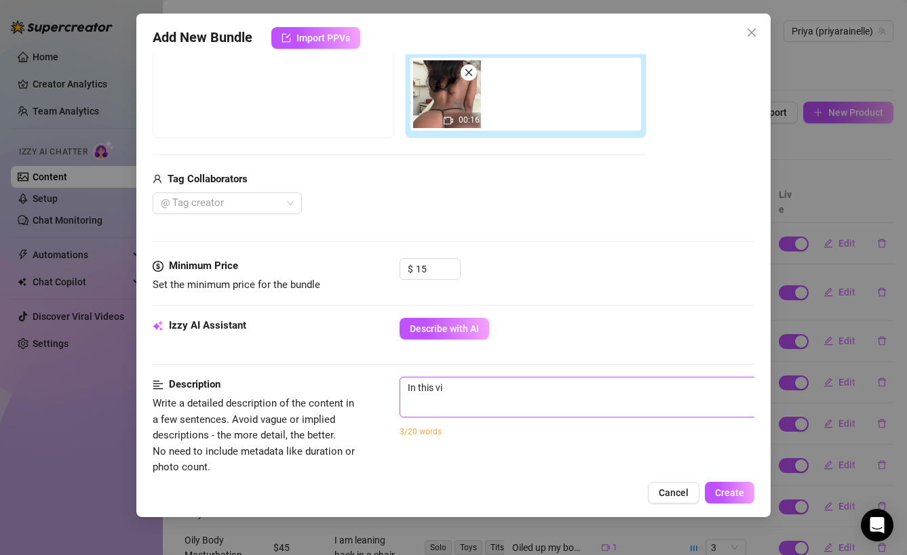
type textarea "In this vid"
type textarea "In this vide"
type textarea "In this video"
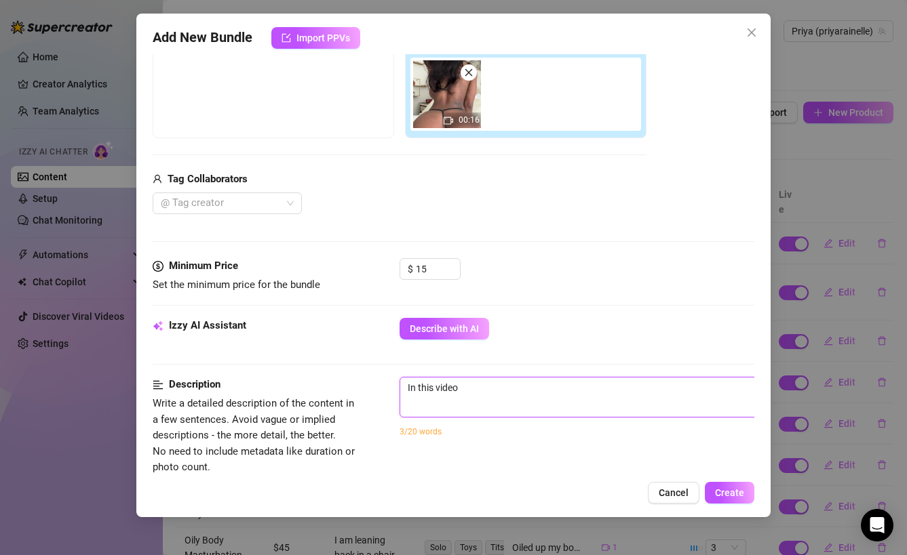
type textarea "In this video"
type textarea "In this vide"
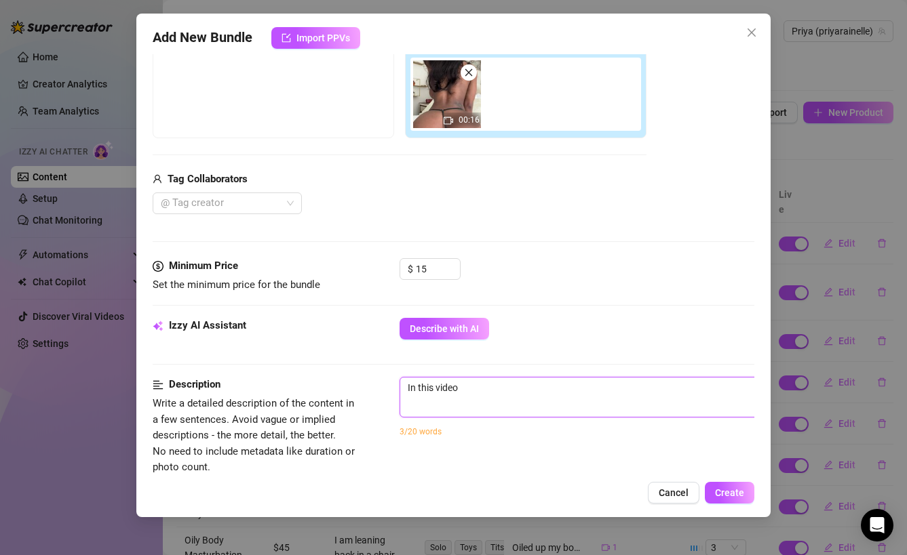
type textarea "In this vide"
type textarea "In this vid"
type textarea "In this vi"
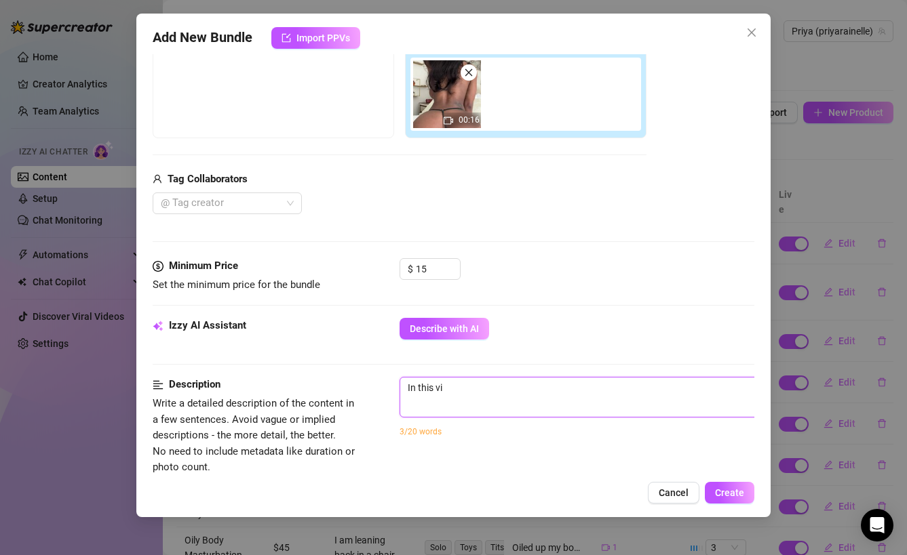
type textarea "In this v"
type textarea "In this"
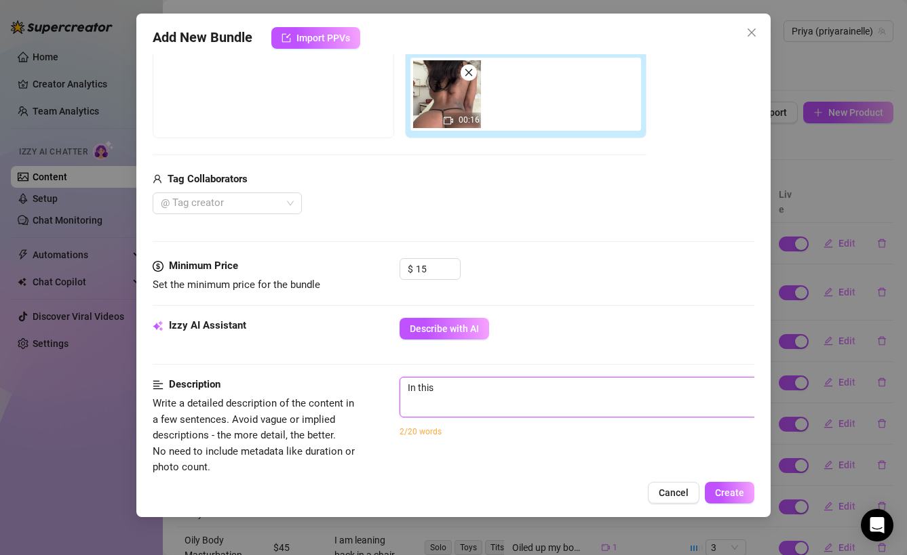
type textarea "In this"
type textarea "In thi"
type textarea "In th"
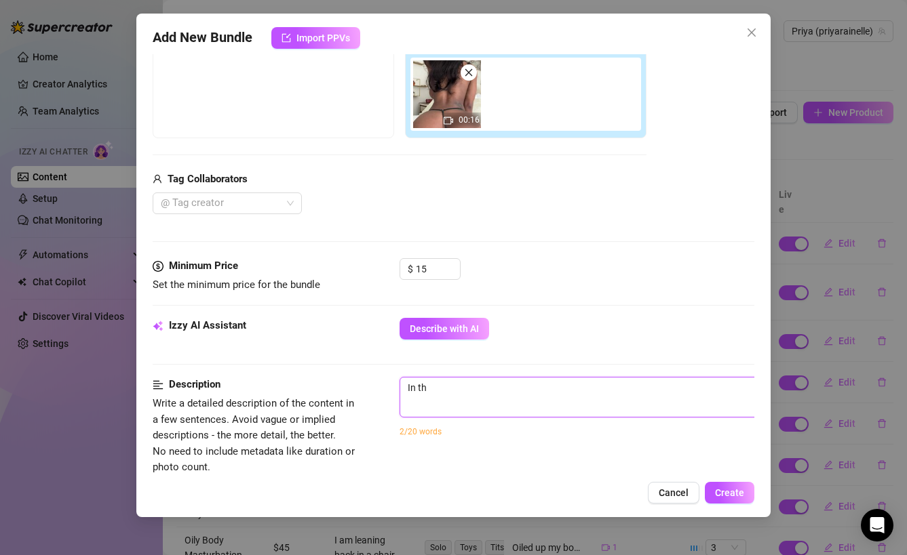
type textarea "In t"
type textarea "In"
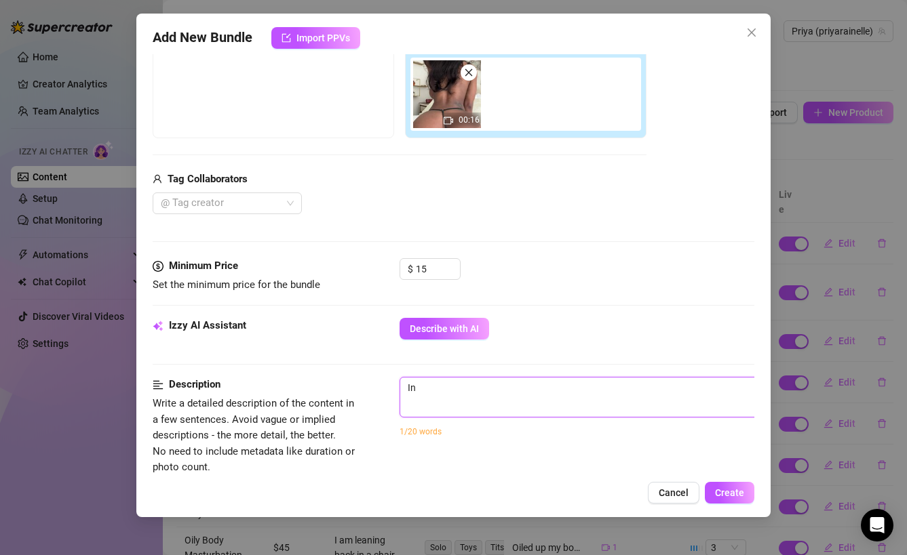
type textarea "In"
type textarea "I"
type textarea "Describe the content (media) in a few sentences"
type textarea "I"
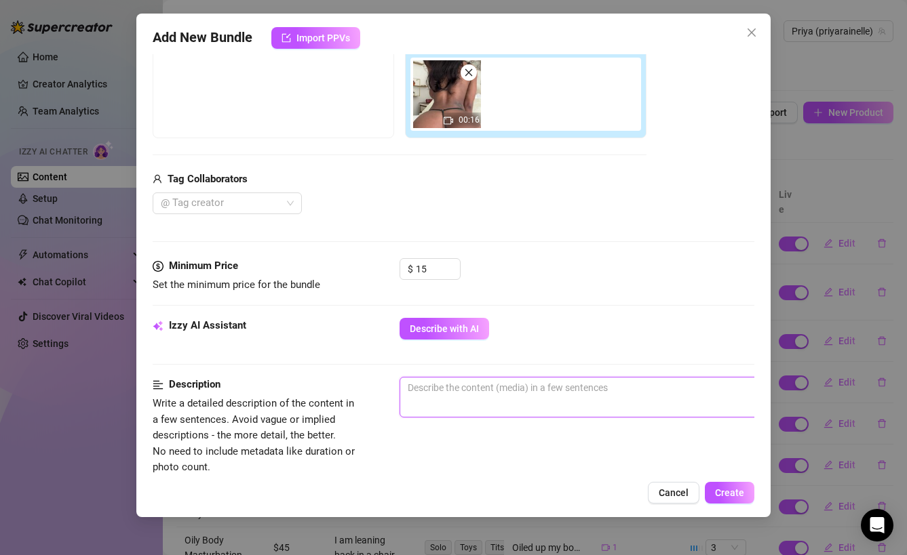
type textarea "I"
type textarea "I a"
type textarea "I am"
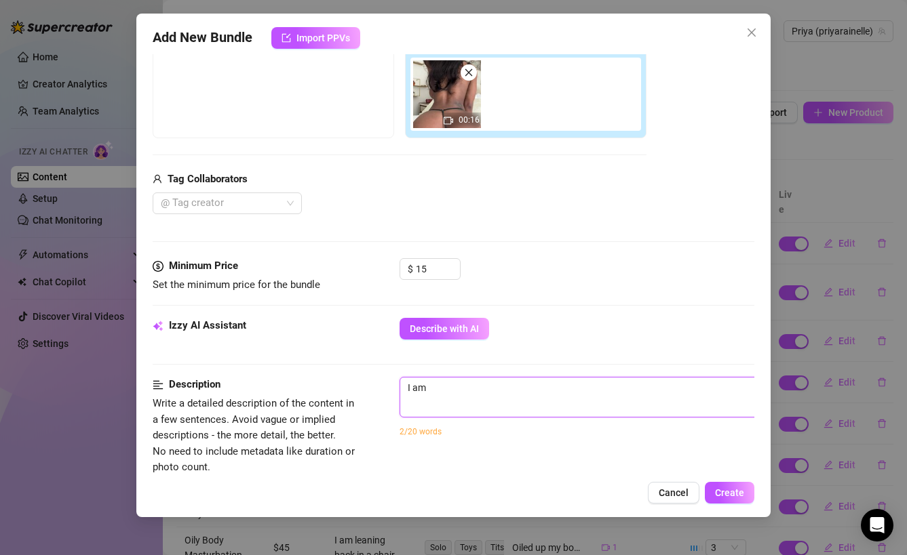
type textarea "I am"
type textarea "I am s"
type textarea "I am si"
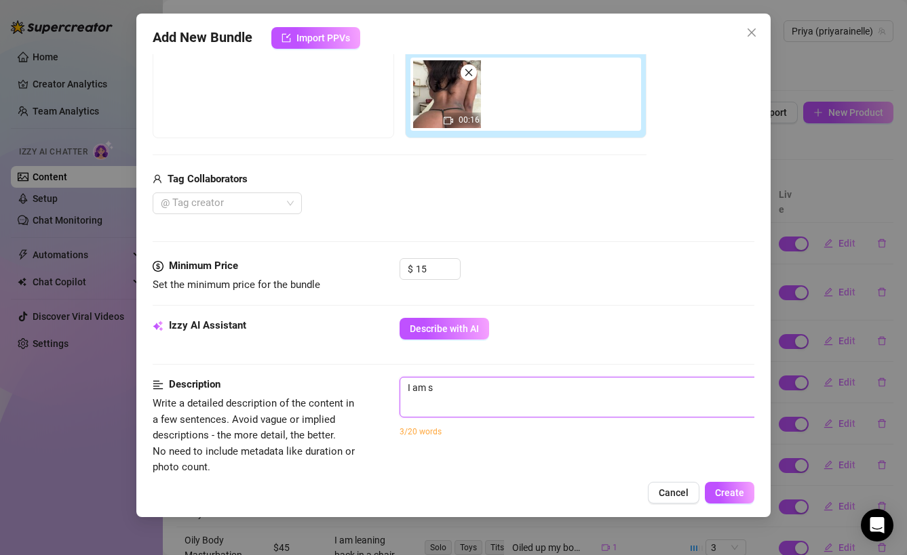
type textarea "I am si"
type textarea "I am sit"
type textarea "I am sitt"
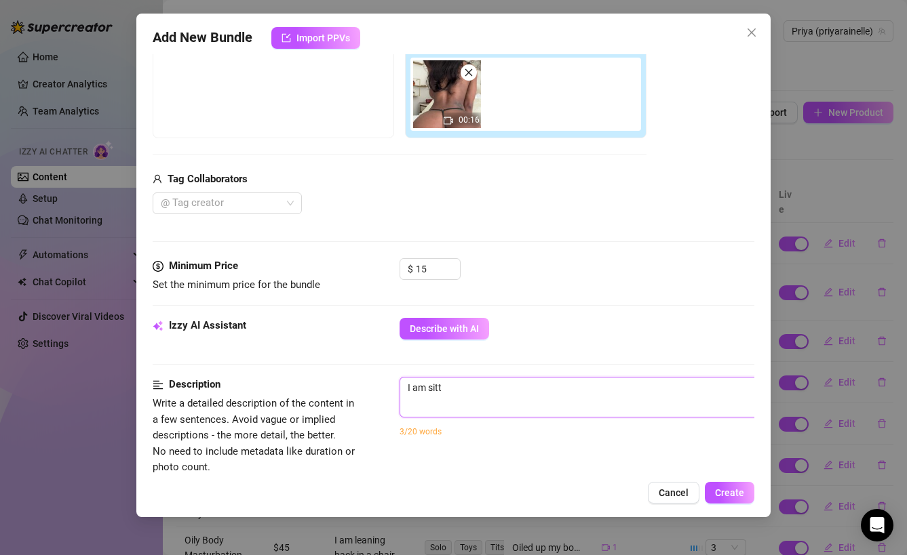
type textarea "I am sitti"
type textarea "I am sittin"
type textarea "I am sitting"
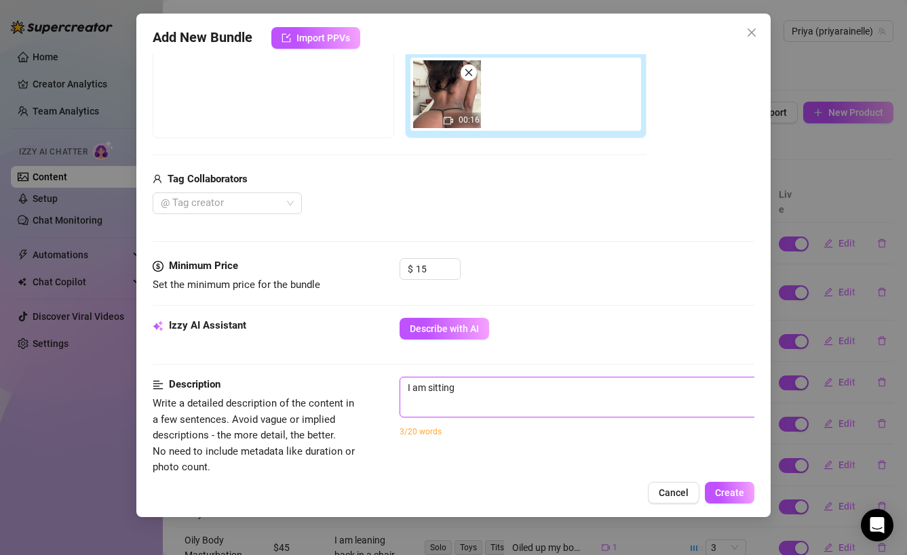
type textarea "I am sitting"
type textarea "I am sitting o"
type textarea "I am sitting on"
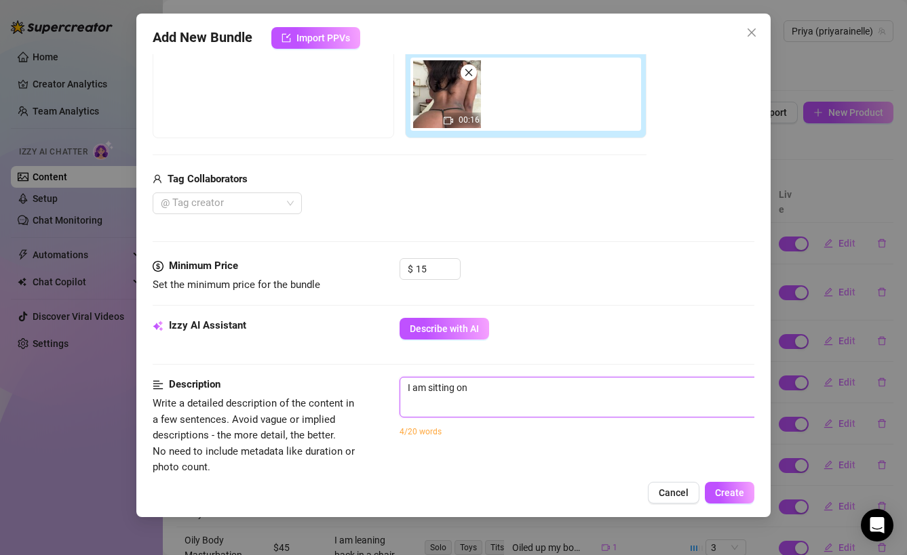
type textarea "I am sitting on"
type textarea "I am sitting on t"
type textarea "I am sitting on th"
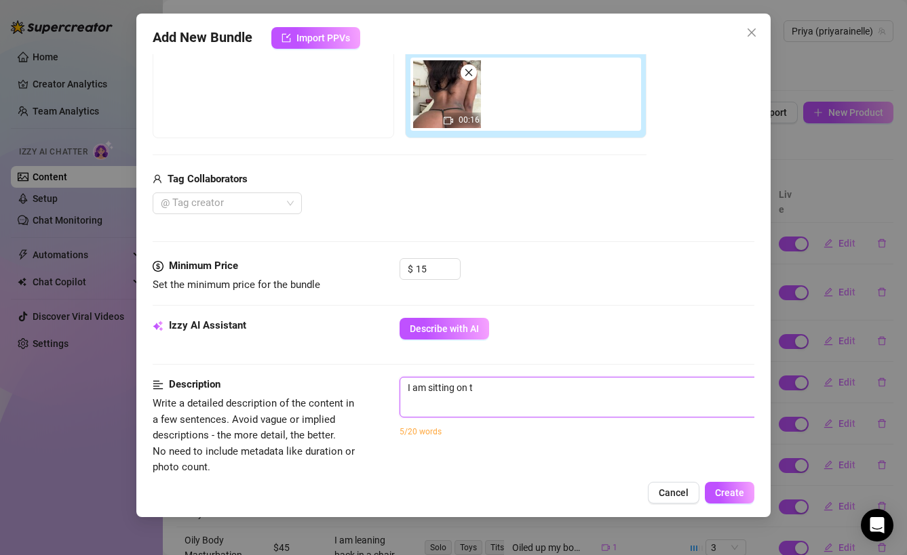
type textarea "I am sitting on th"
type textarea "I am sitting on the"
type textarea "I am sitting on the b"
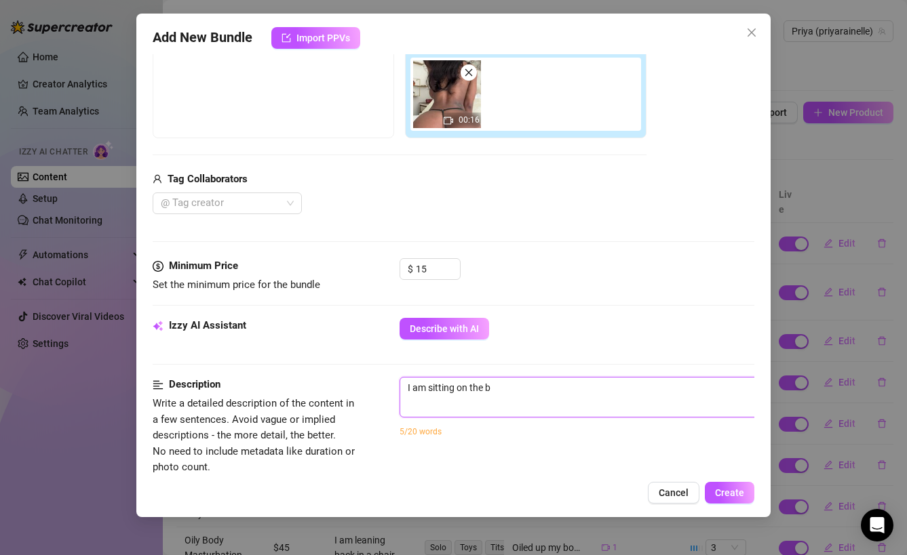
type textarea "I am sitting on the be"
type textarea "I am sitting on the bed"
type textarea "I am sitting on the bed,"
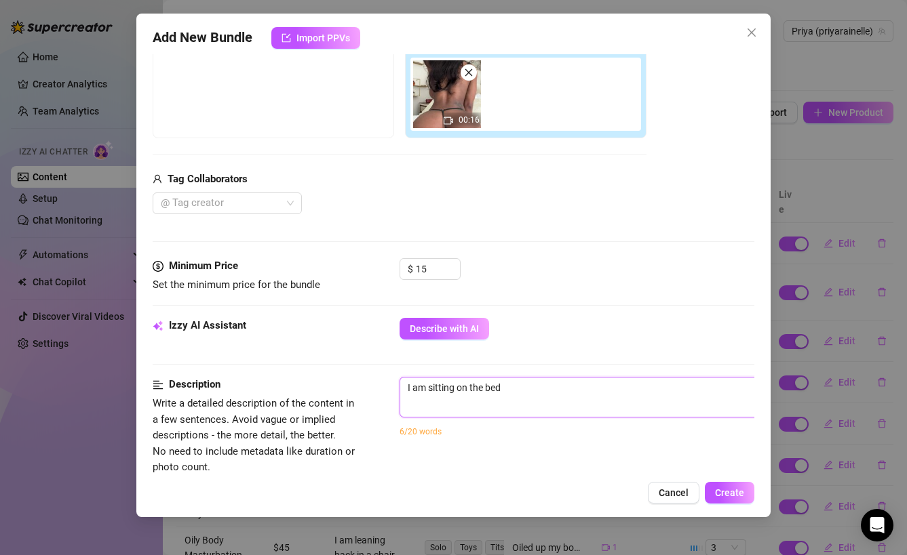
type textarea "I am sitting on the bed,"
type textarea "I am sitting on the bed, w"
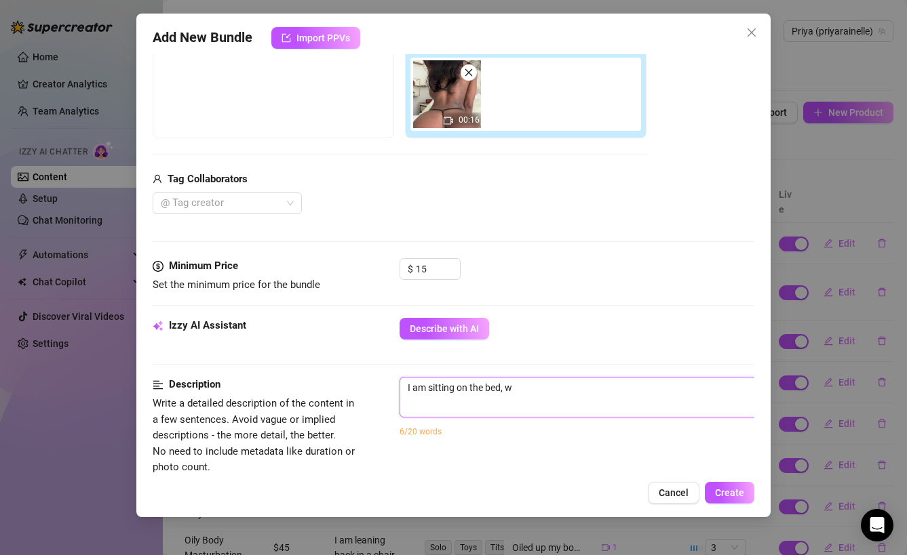
type textarea "I am sitting on the bed, wi"
type textarea "I am sitting on the bed, wit"
type textarea "I am sitting on the bed, with"
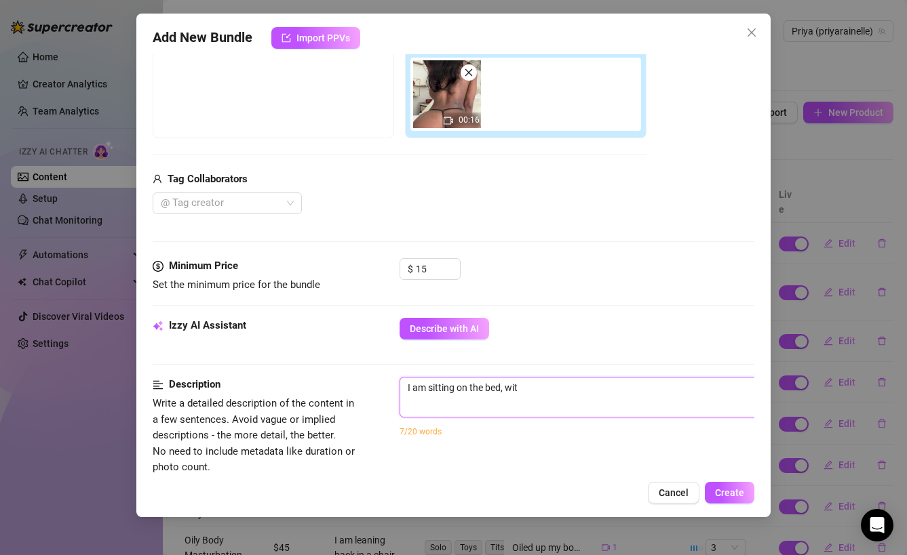
type textarea "I am sitting on the bed, with"
type textarea "I am sitting on the bed, with m"
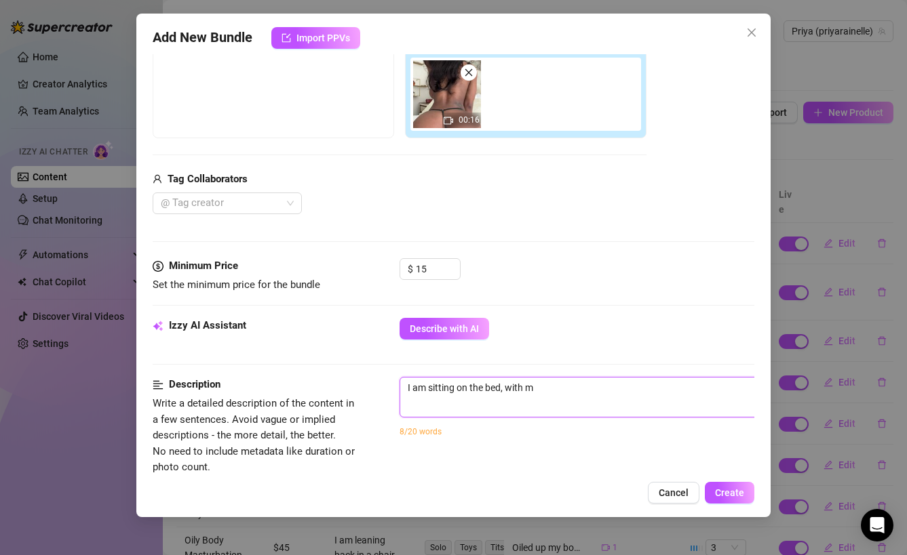
type textarea "I am sitting on the bed, with my"
type textarea "I am sitting on the bed, with my b"
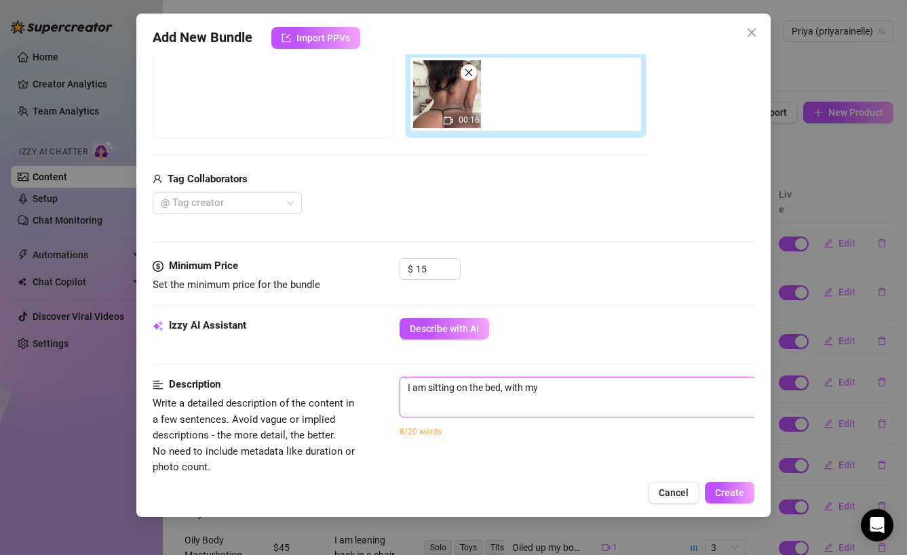
type textarea "I am sitting on the bed, with my b"
type textarea "I am sitting on the bed, with my ba"
type textarea "I am sitting on the bed, with my bac"
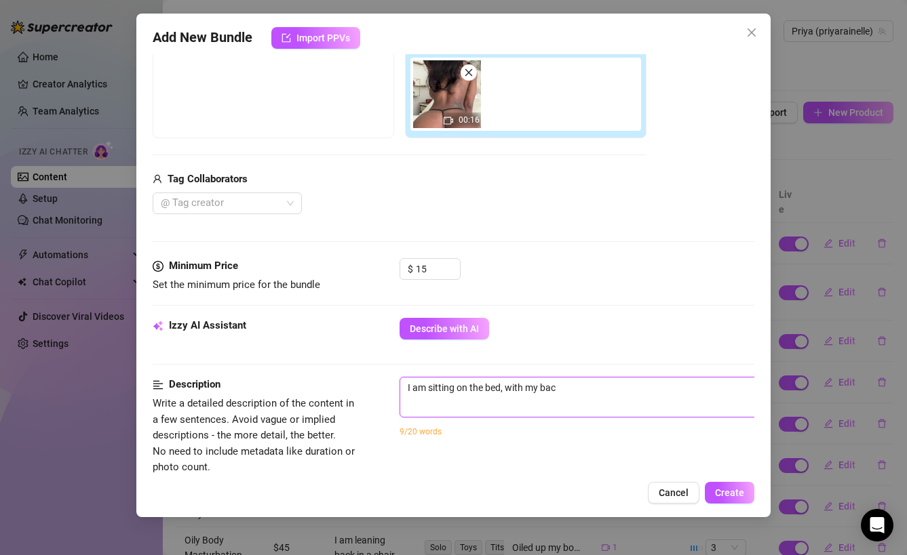
type textarea "I am sitting on the bed, with my back"
type textarea "I am sitting on the bed, with my back t"
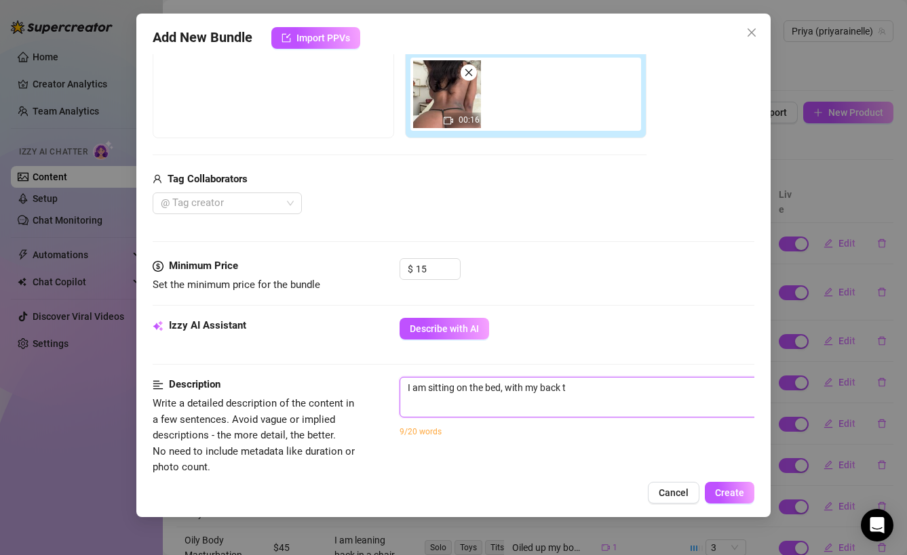
type textarea "I am sitting on the bed, with my back to"
type textarea "I am sitting on the bed, with my back to t"
type textarea "I am sitting on the bed, with my back to th"
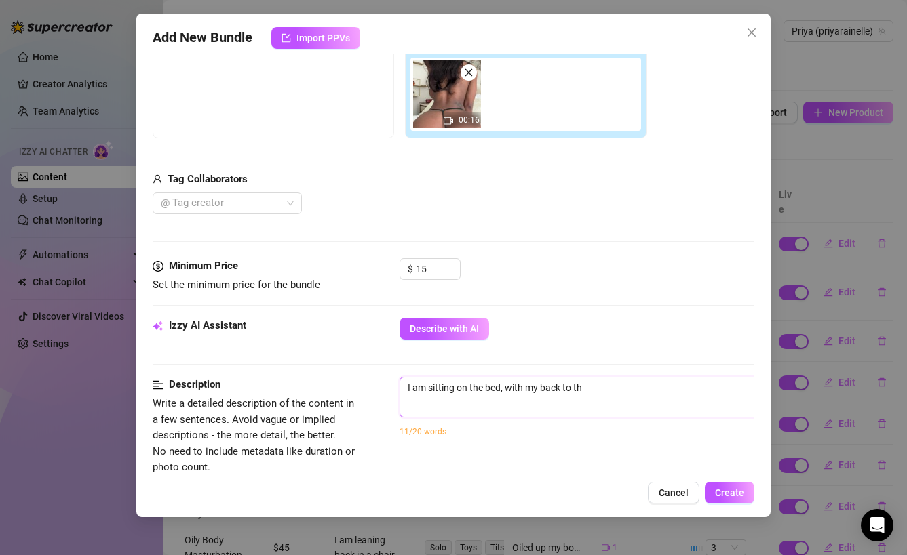
type textarea "I am sitting on the bed, with my back to the"
type textarea "I am sitting on the bed, with my back to the c"
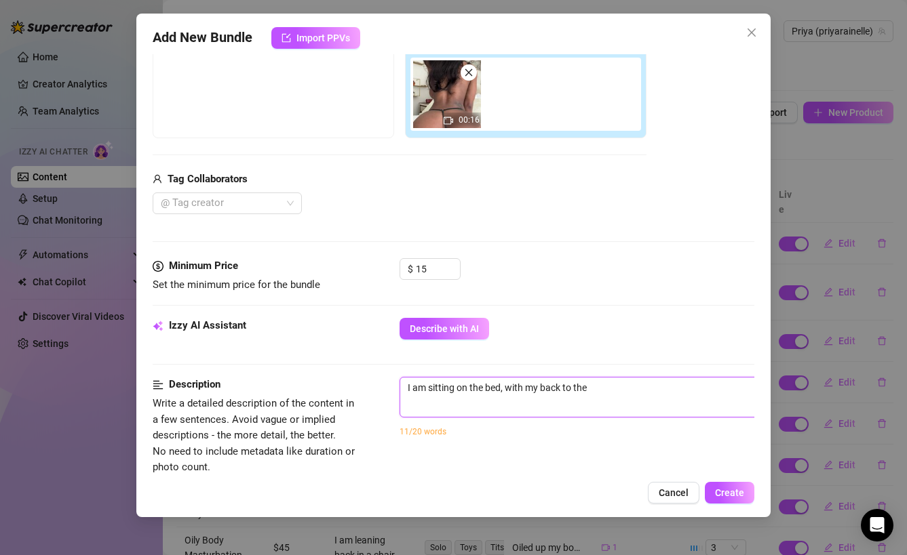
type textarea "I am sitting on the bed, with my back to the c"
type textarea "I am sitting on the bed, with my back to the ca"
type textarea "I am sitting on the bed, with my back to the cam"
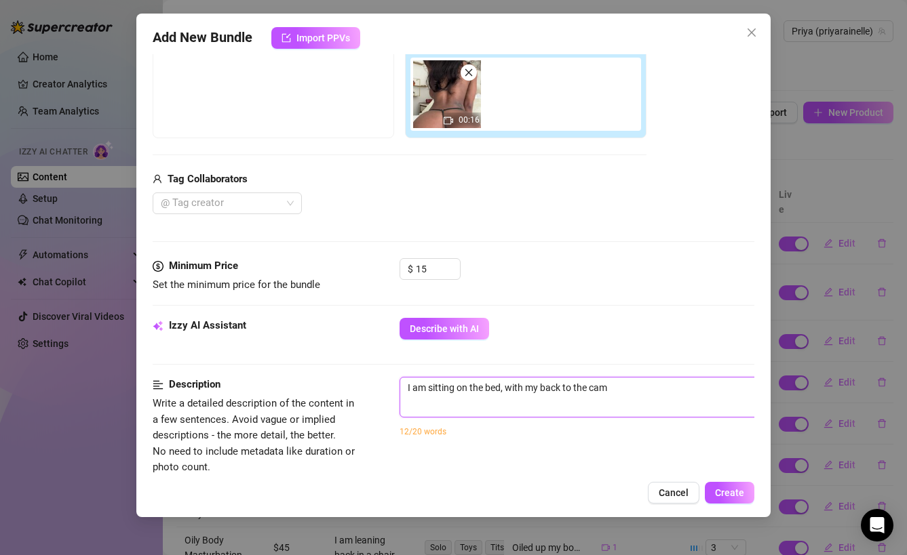
type textarea "I am sitting on the bed, with my back to the came"
type textarea "I am sitting on the bed, with my back to the camer"
type textarea "I am sitting on the bed, with my back to the camera"
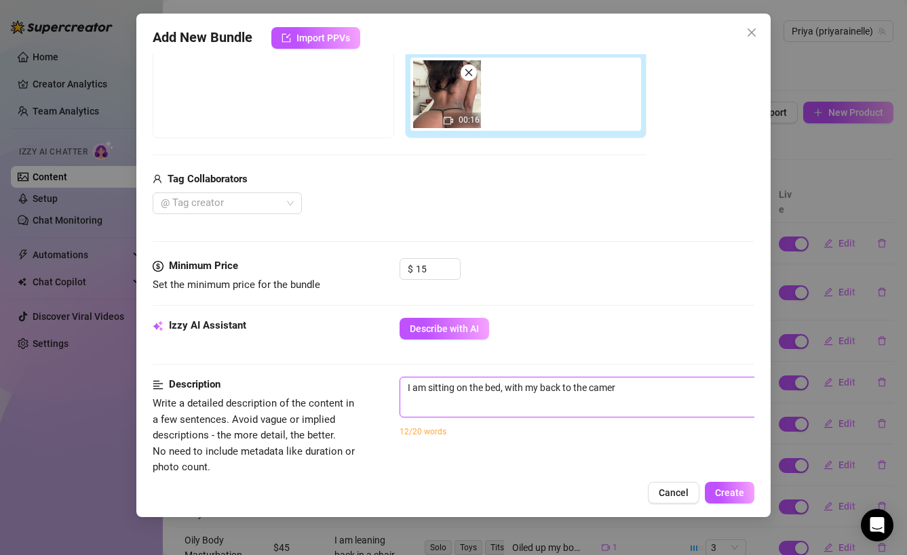
type textarea "I am sitting on the bed, with my back to the camera"
type textarea "I am sitting on the bed, with my back to the camera,"
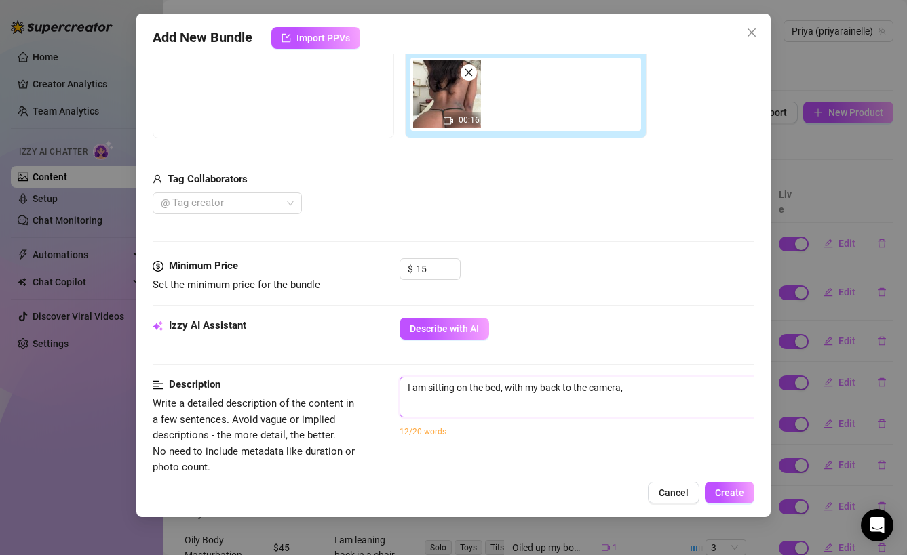
type textarea "I am sitting on the bed, with my back to the camera, w"
type textarea "I am sitting on the bed, with my back to the camera, we"
type textarea "I am sitting on the bed, with my back to the camera, wea"
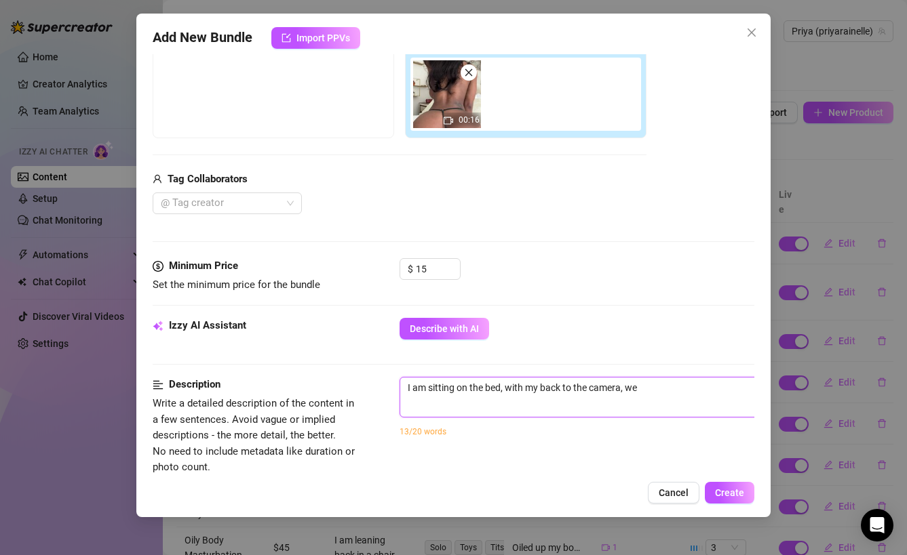
type textarea "I am sitting on the bed, with my back to the camera, wea"
type textarea "I am sitting on the bed, with my back to the camera, weae"
type textarea "I am sitting on the bed, with my back to the camera, weaei"
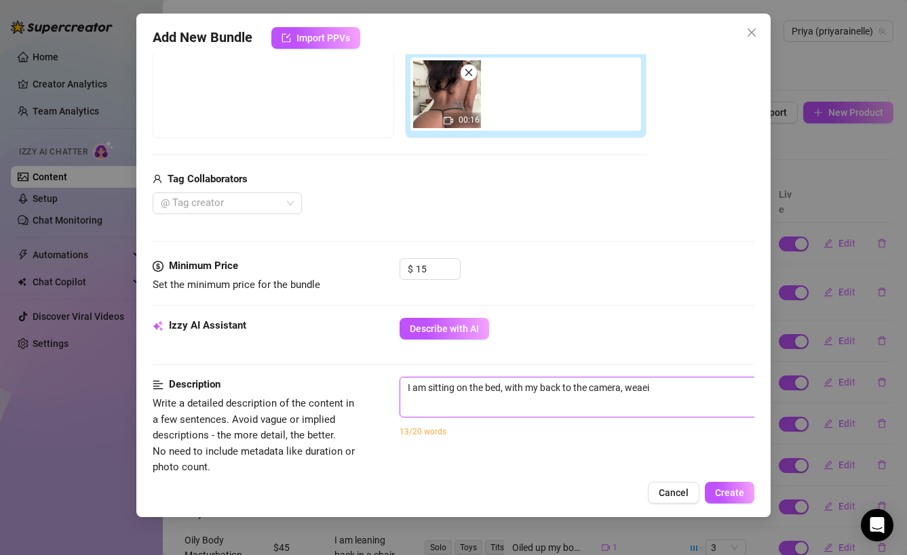
type textarea "I am sitting on the bed, with my back to the camera, weae"
type textarea "I am sitting on the bed, with my back to the camera, wea"
type textarea "I am sitting on the bed, with my back to the camera, wear"
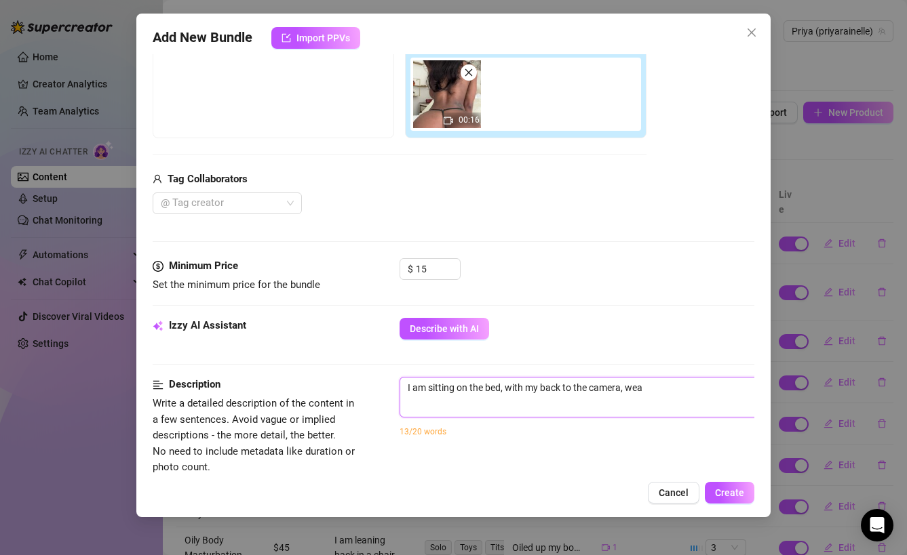
type textarea "I am sitting on the bed, with my back to the camera, wear"
type textarea "I am sitting on the bed, with my back to the camera, weari"
type textarea "I am sitting on the bed, with my back to the camera, wearin"
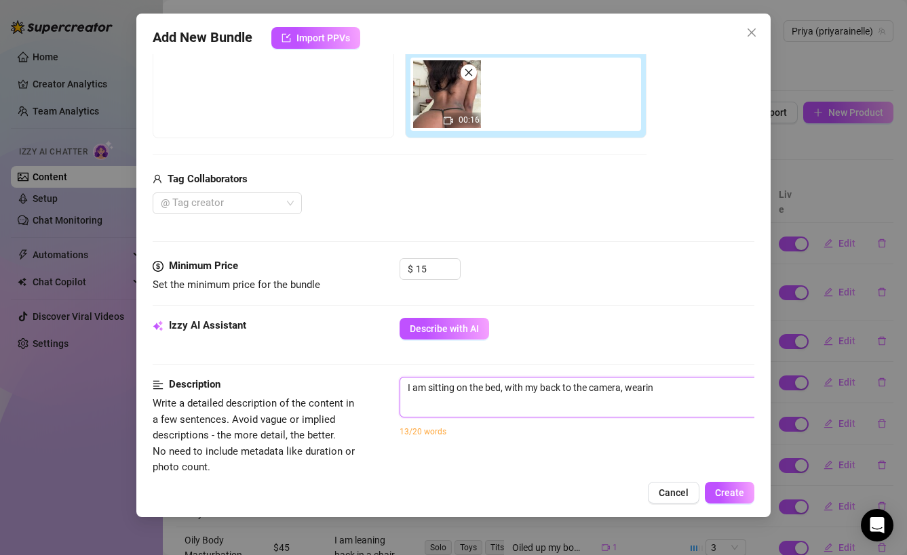
type textarea "I am sitting on the bed, with my back to the camera, wearing"
type textarea "I am sitting on the bed, with my back to the camera, wearing n"
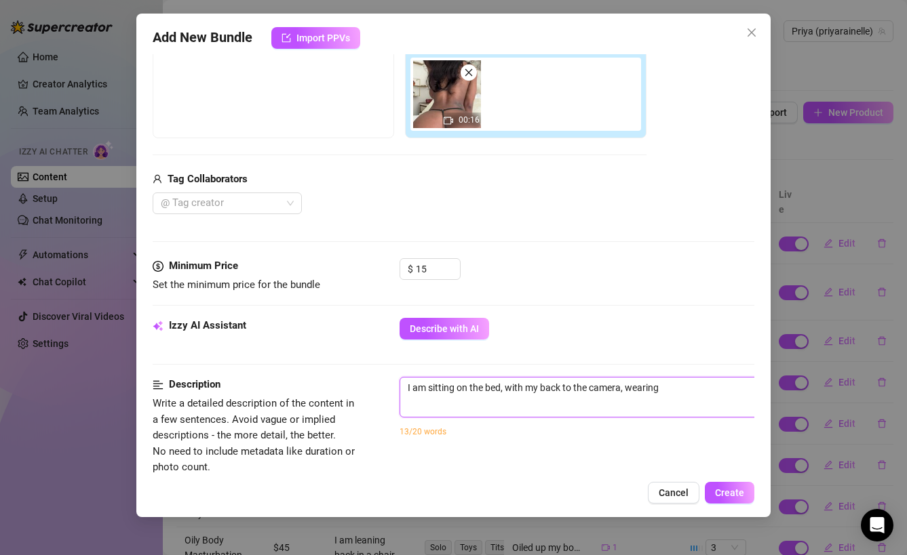
type textarea "I am sitting on the bed, with my back to the camera, wearing n"
type textarea "I am sitting on the bed, with my back to the camera, wearing no"
type textarea "I am sitting on the bed, with my back to the camera, wearing not"
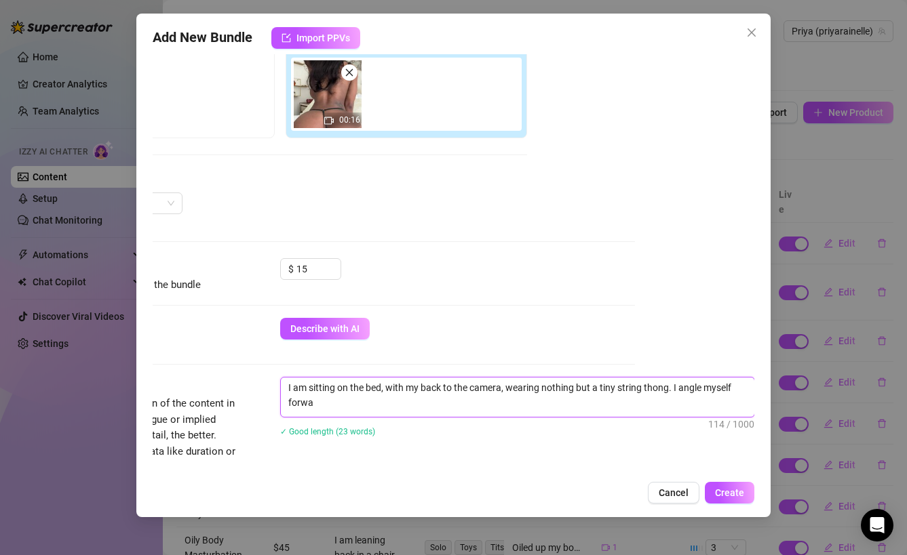
scroll to position [0, 0]
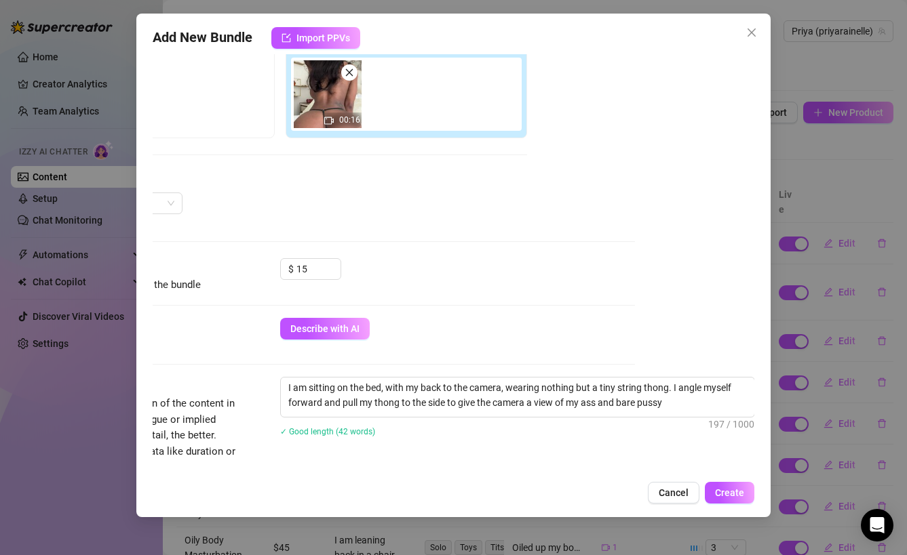
click at [688, 421] on div "✓ Good length (42 words)" at bounding box center [517, 431] width 475 height 22
click at [684, 407] on textarea "I am sitting on the bed, with my back to the camera, wearing nothing but a tiny…" at bounding box center [517, 395] width 473 height 35
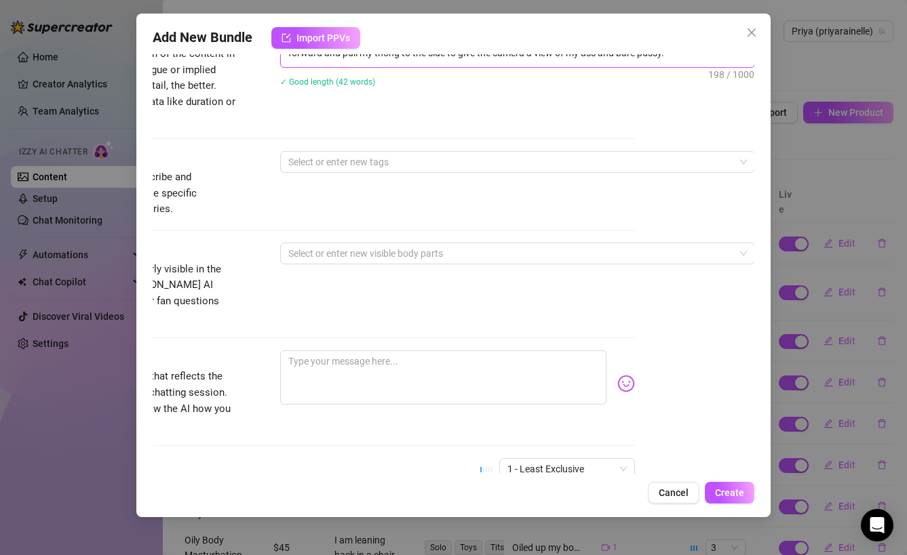
scroll to position [573, 119]
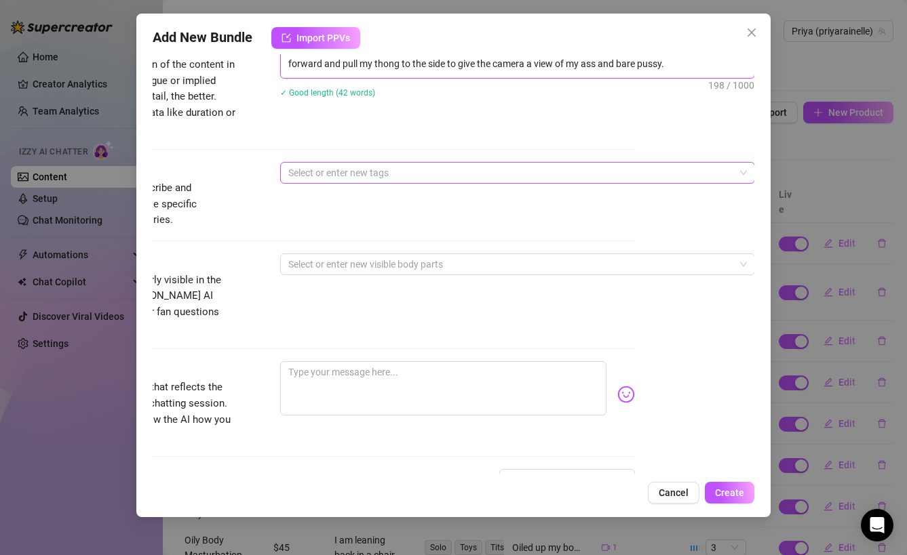
click at [470, 181] on div at bounding box center [510, 172] width 455 height 19
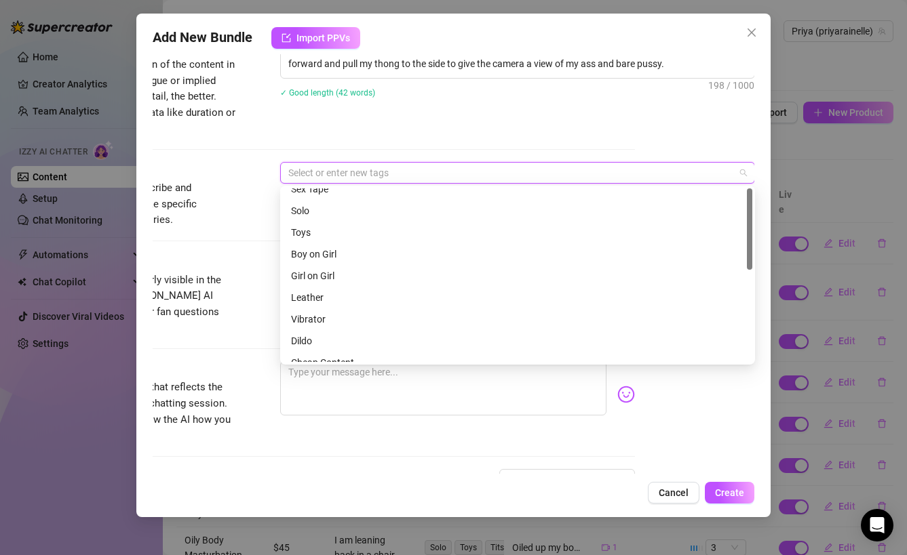
scroll to position [0, 0]
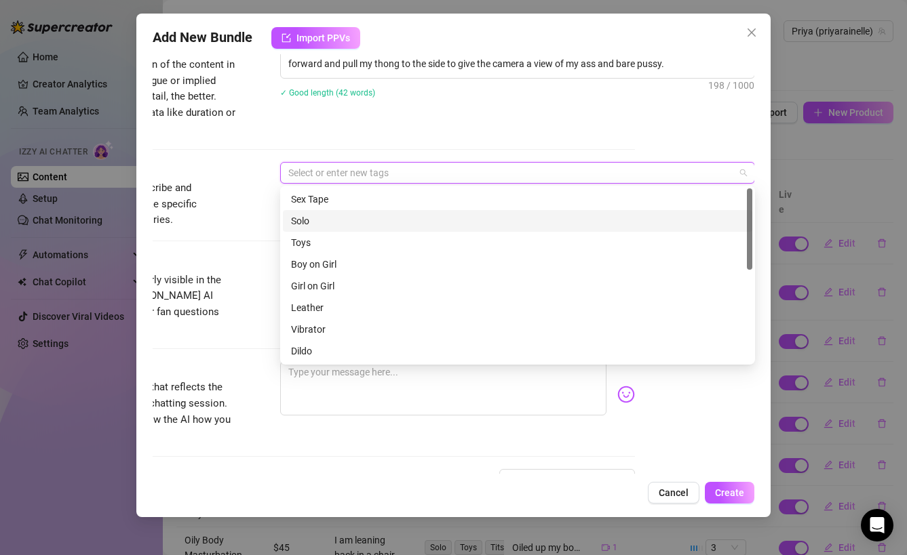
click at [300, 218] on div "Solo" at bounding box center [517, 221] width 453 height 15
click at [245, 213] on div "Tags Simple keywords that describe and summarize the content, like specific fet…" at bounding box center [334, 195] width 602 height 66
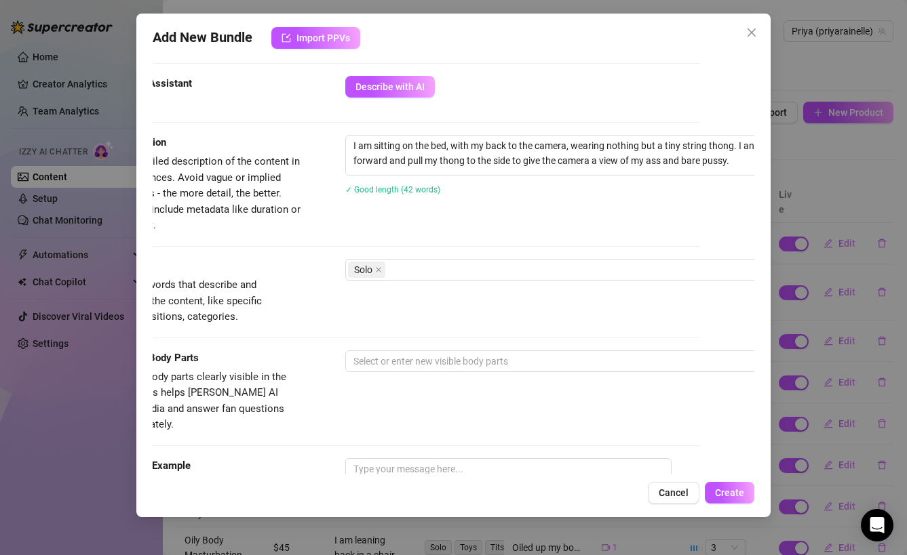
scroll to position [476, 56]
click at [591, 160] on textarea "I am sitting on the bed, with my back to the camera, wearing nothing but a tiny…" at bounding box center [580, 153] width 473 height 35
click at [599, 161] on textarea "I am sitting on the bed, with my back to the camera, wearing nothing but a tiny…" at bounding box center [580, 153] width 473 height 35
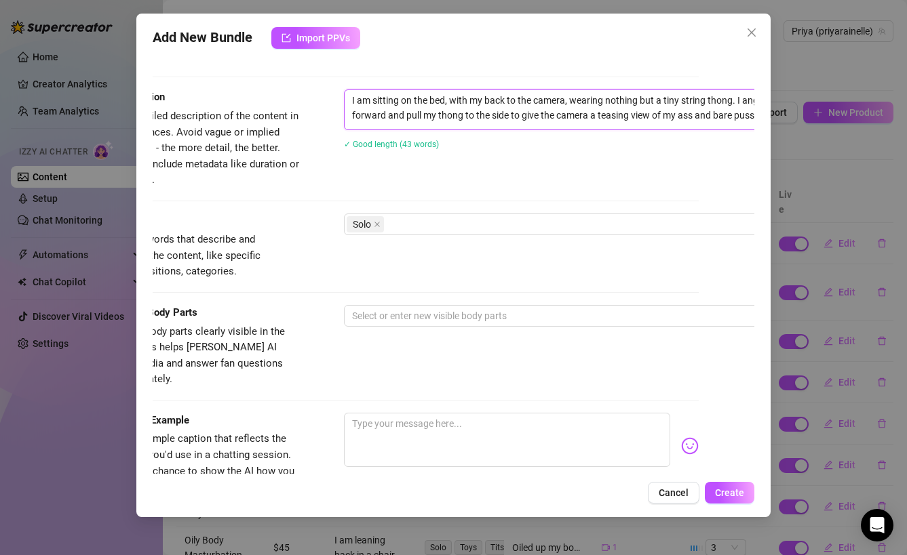
scroll to position [648, 56]
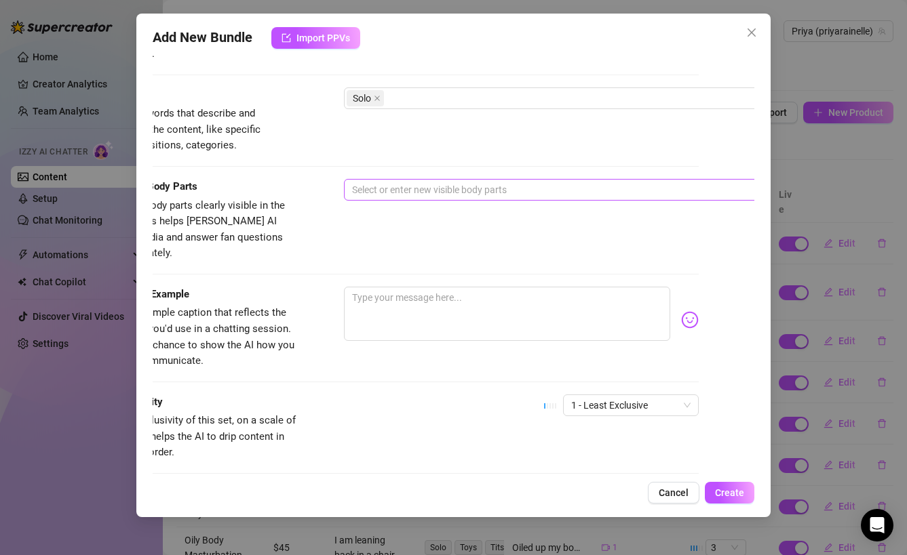
click at [463, 189] on div at bounding box center [573, 189] width 455 height 19
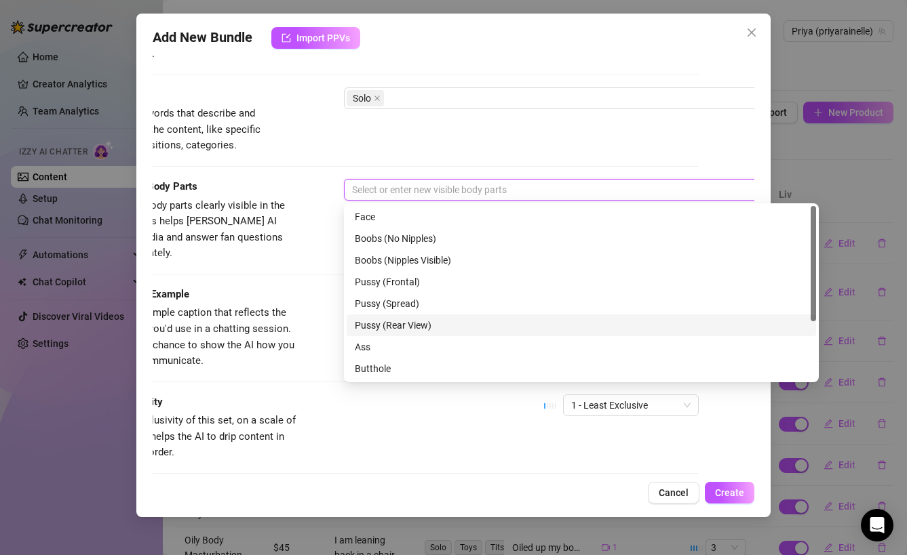
click at [424, 323] on div "Pussy (Rear View)" at bounding box center [581, 325] width 453 height 15
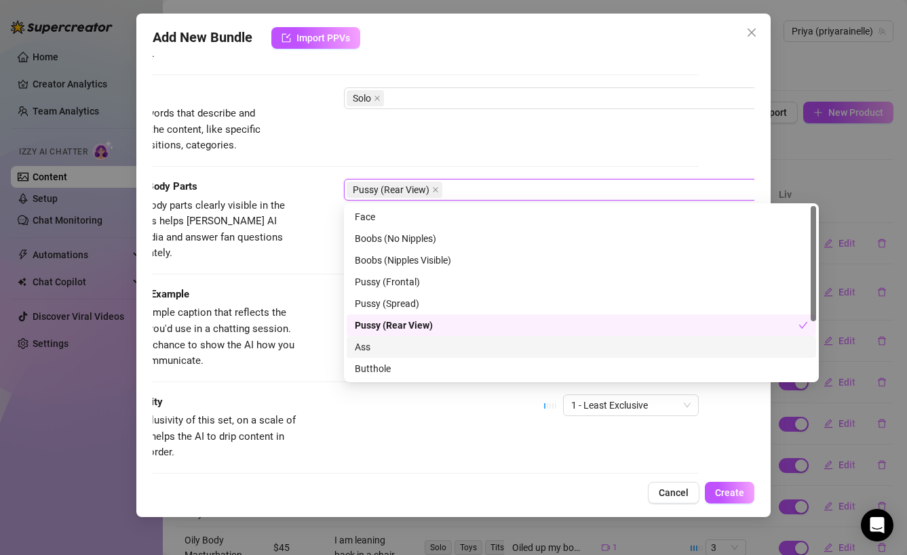
click at [406, 348] on div "Ass" at bounding box center [581, 347] width 453 height 15
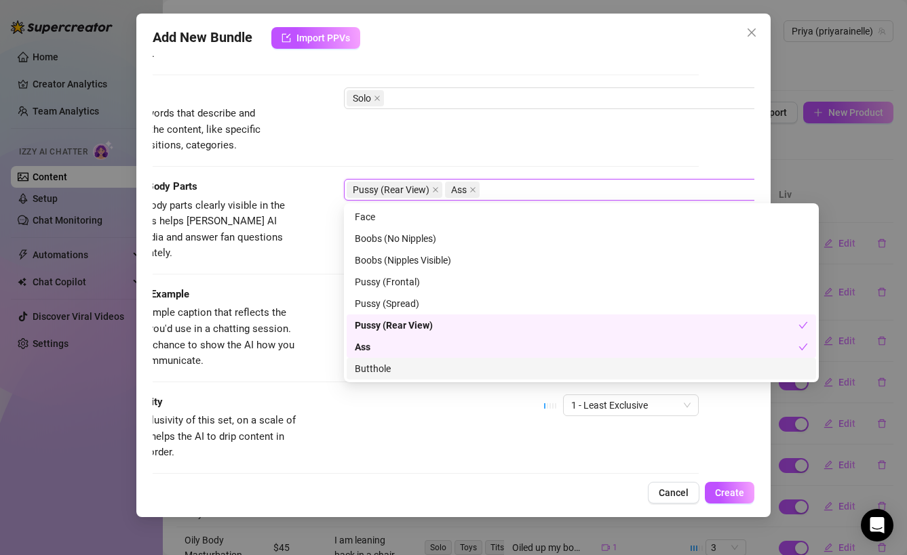
click at [392, 367] on div "Butthole" at bounding box center [581, 368] width 453 height 15
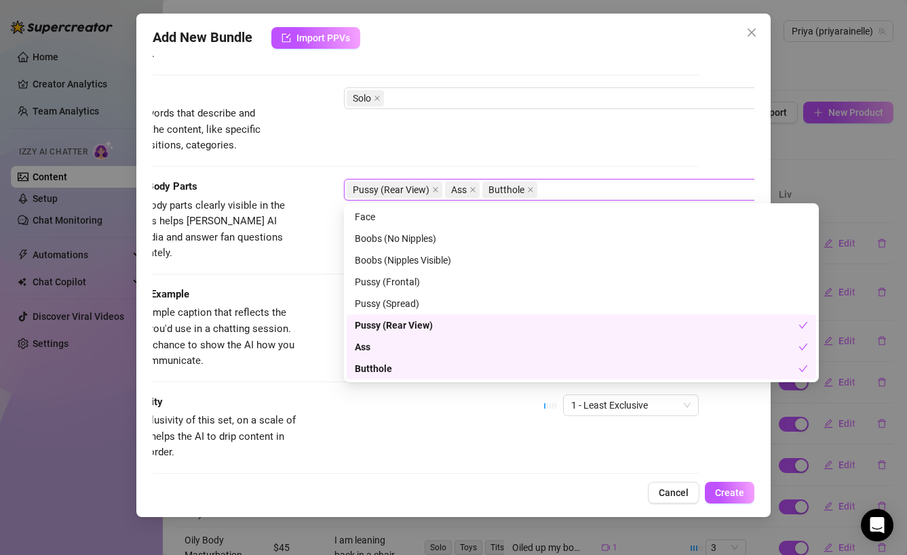
click at [283, 287] on div "Caption Example" at bounding box center [198, 295] width 203 height 16
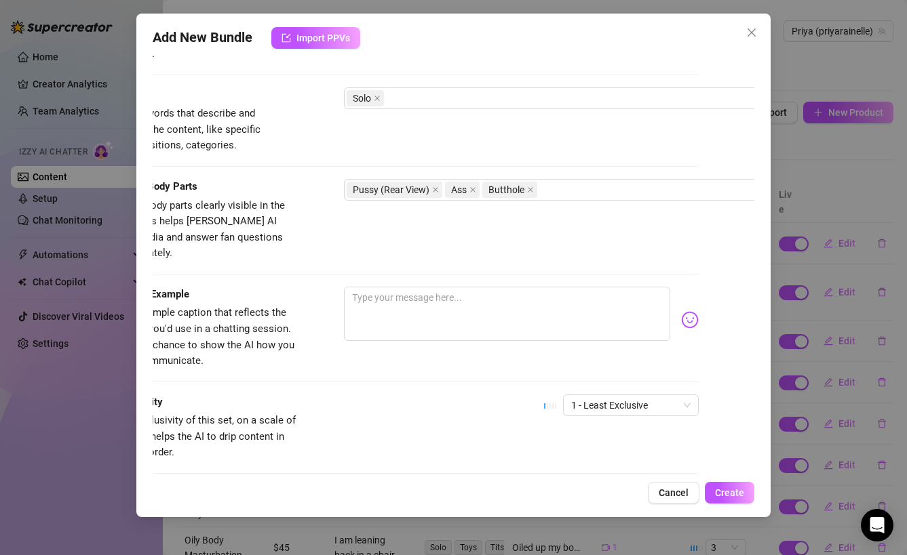
scroll to position [719, 56]
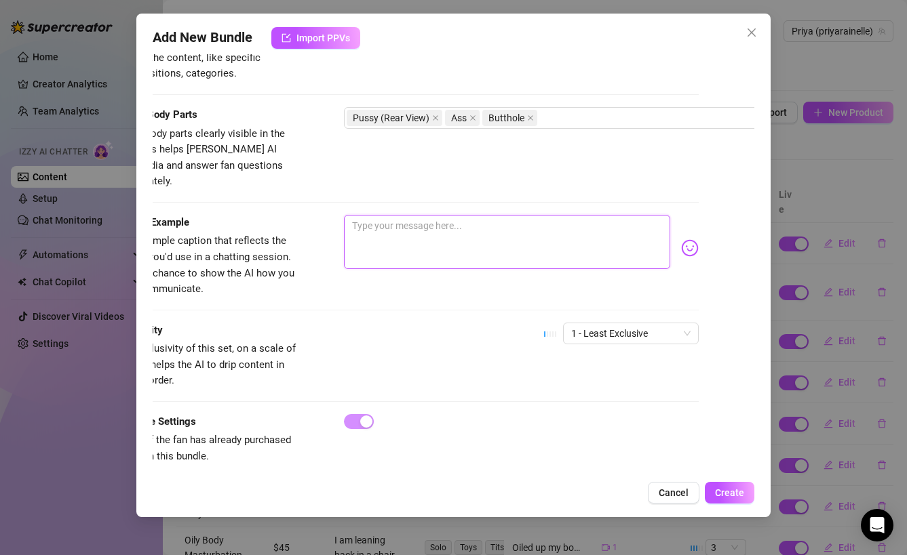
click at [402, 233] on textarea at bounding box center [507, 242] width 327 height 54
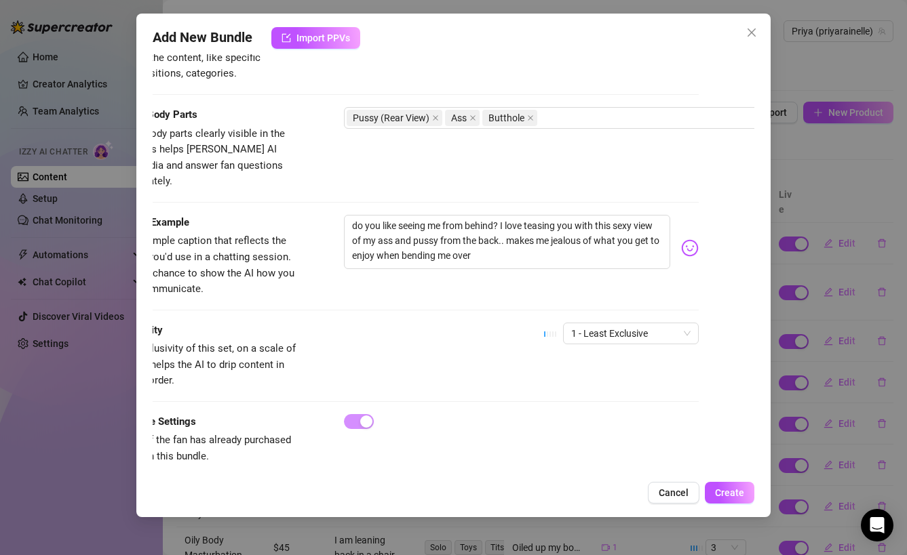
click at [692, 239] on img at bounding box center [690, 248] width 18 height 18
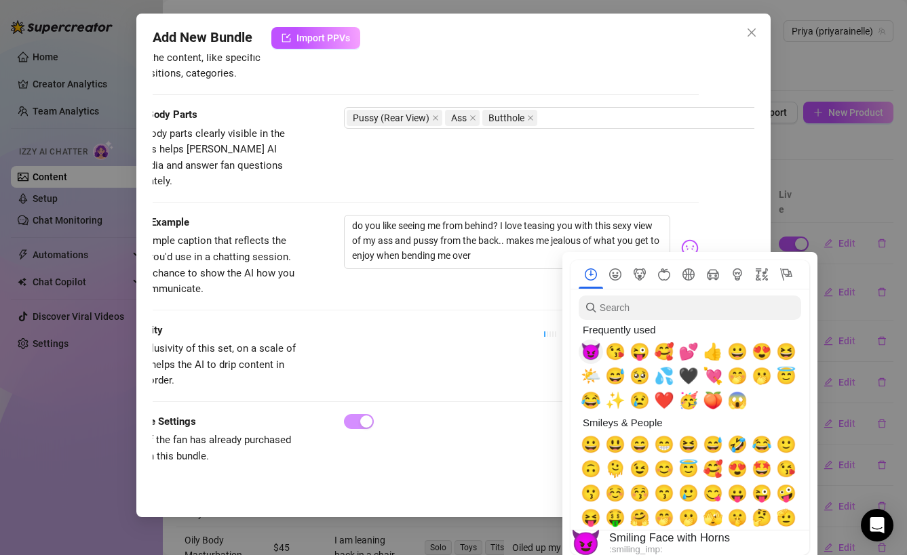
click at [587, 349] on span "😈" at bounding box center [590, 351] width 20 height 19
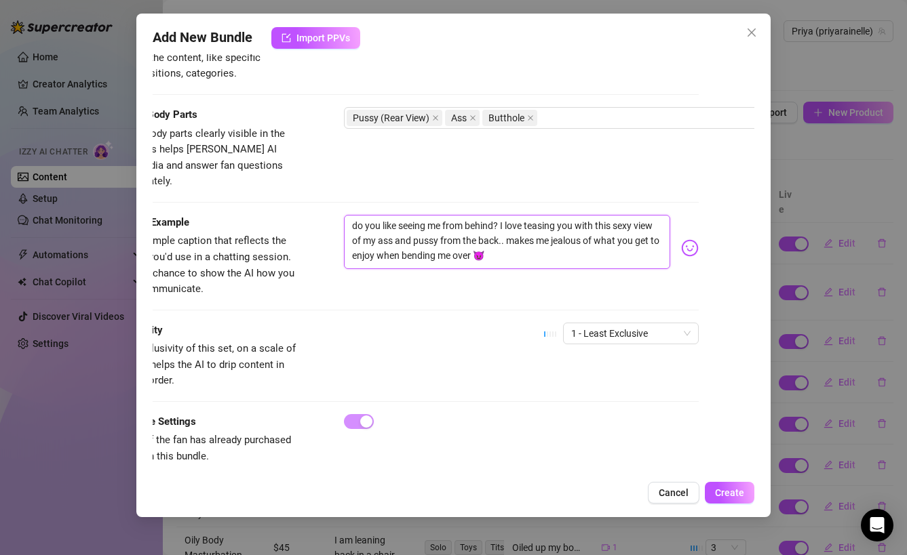
click at [597, 240] on textarea "do you like seeing me from behind? I love teasing you with this sexy view of my…" at bounding box center [507, 242] width 327 height 54
click at [504, 225] on textarea "do you like seeing me from behind? I love teasing you with this sexy view of my…" at bounding box center [507, 242] width 327 height 54
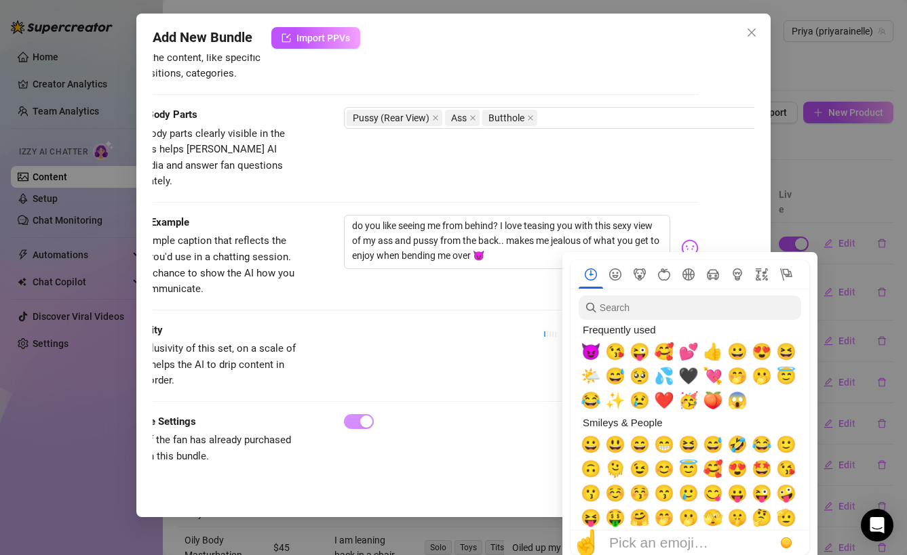
click at [687, 239] on img at bounding box center [690, 248] width 18 height 18
click at [641, 355] on span "😜" at bounding box center [639, 351] width 20 height 19
click at [517, 215] on textarea "do you like seeing me from behind? I love teasing you with this sexy view of my…" at bounding box center [507, 242] width 327 height 54
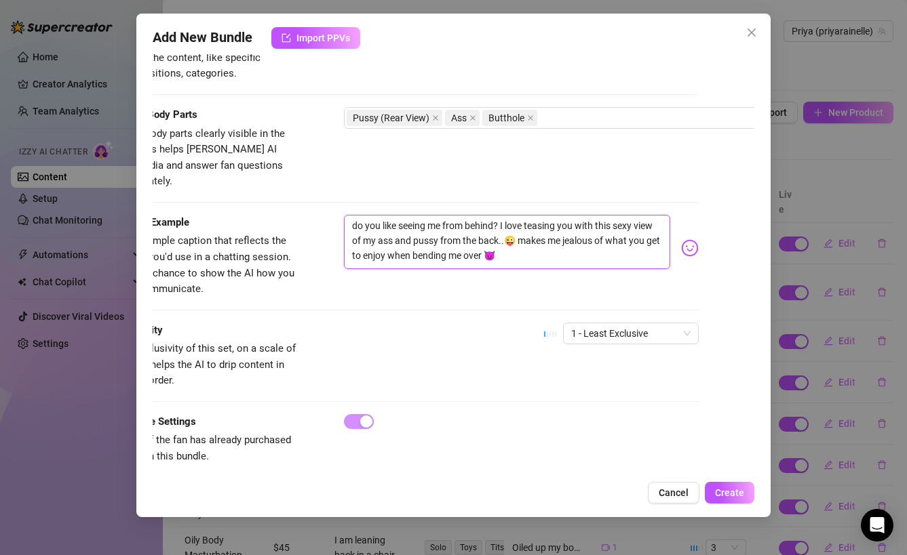
click at [500, 215] on textarea "do you like seeing me from behind? I love teasing you with this sexy view of my…" at bounding box center [507, 242] width 327 height 54
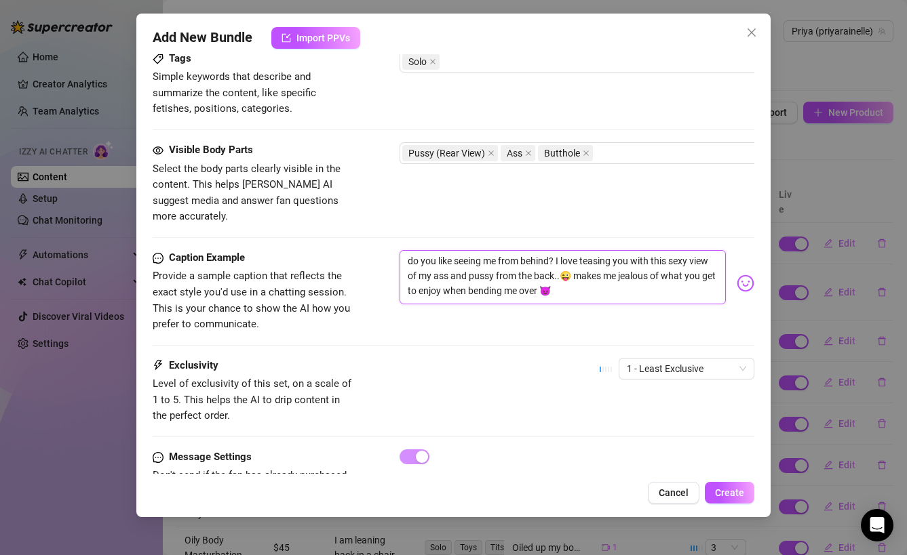
scroll to position [719, 0]
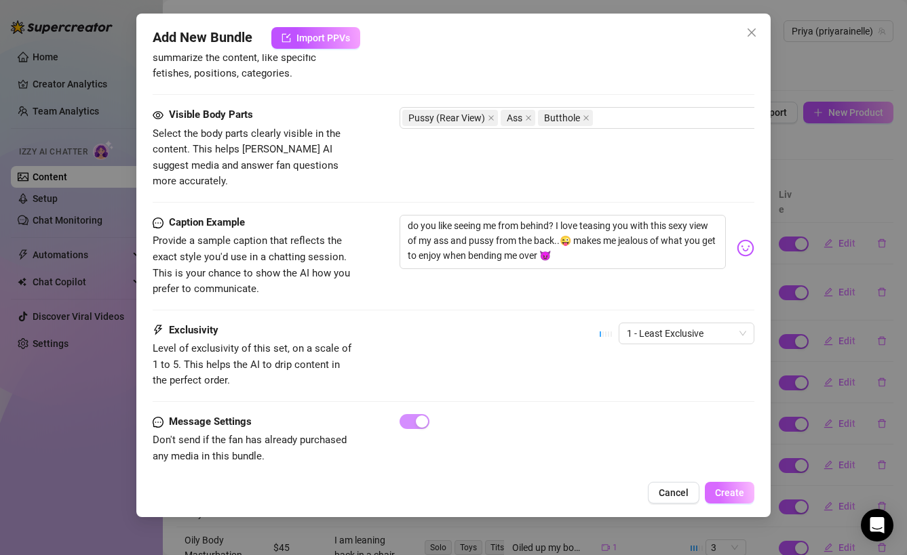
click at [720, 496] on span "Create" at bounding box center [729, 493] width 29 height 11
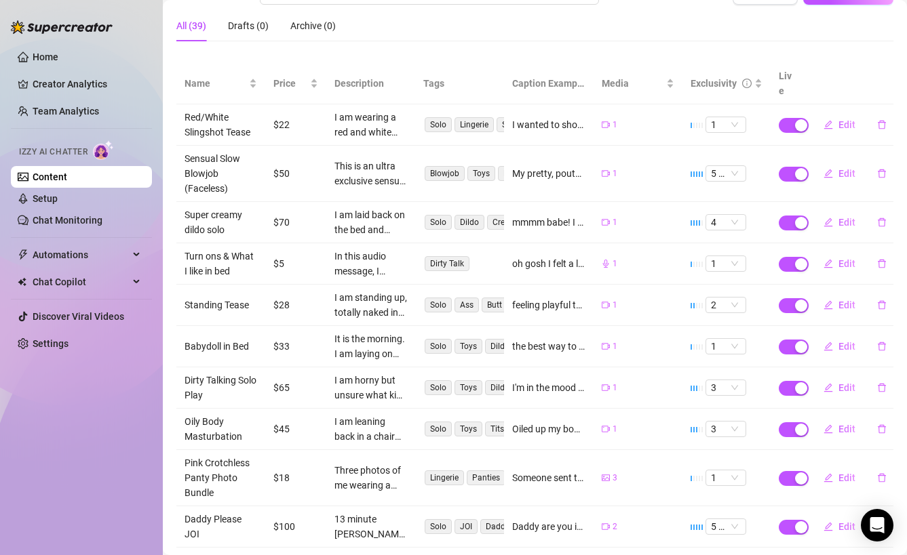
scroll to position [175, 0]
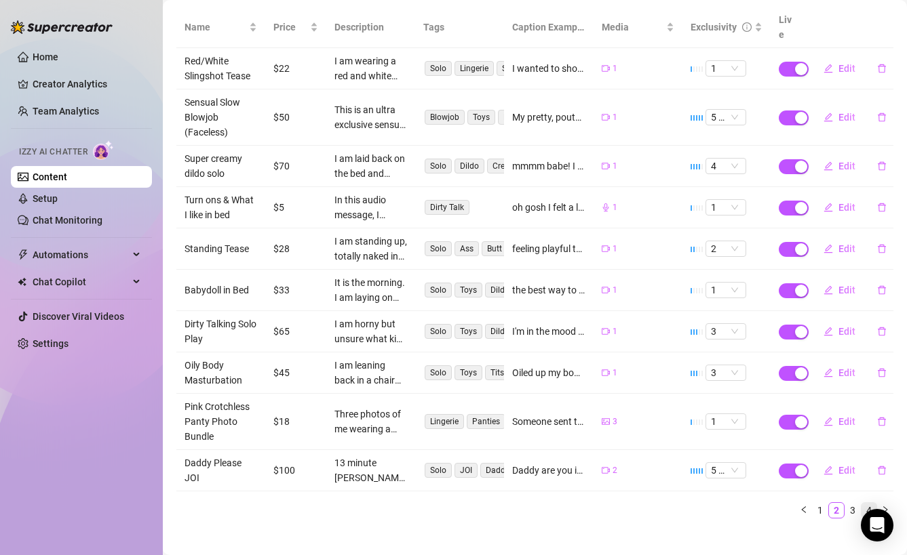
click at [869, 503] on link "4" at bounding box center [868, 510] width 15 height 15
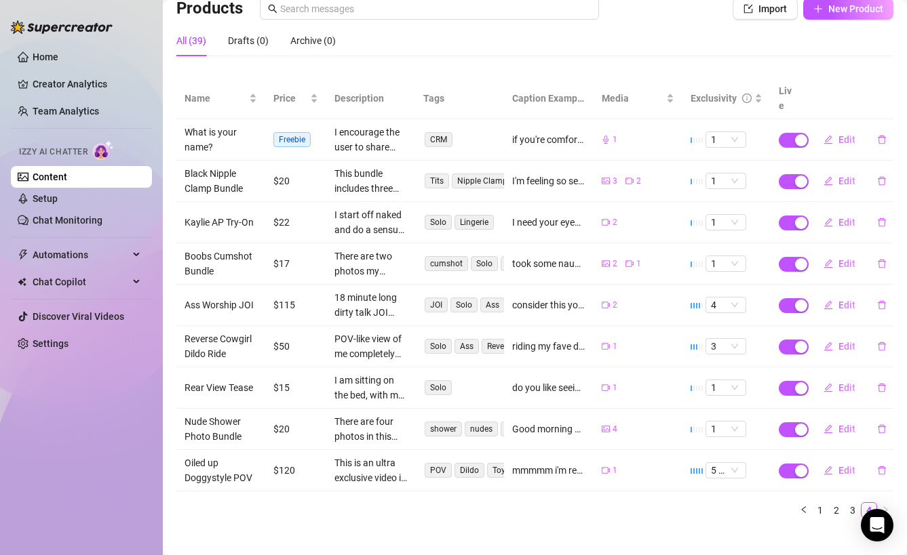
scroll to position [0, 0]
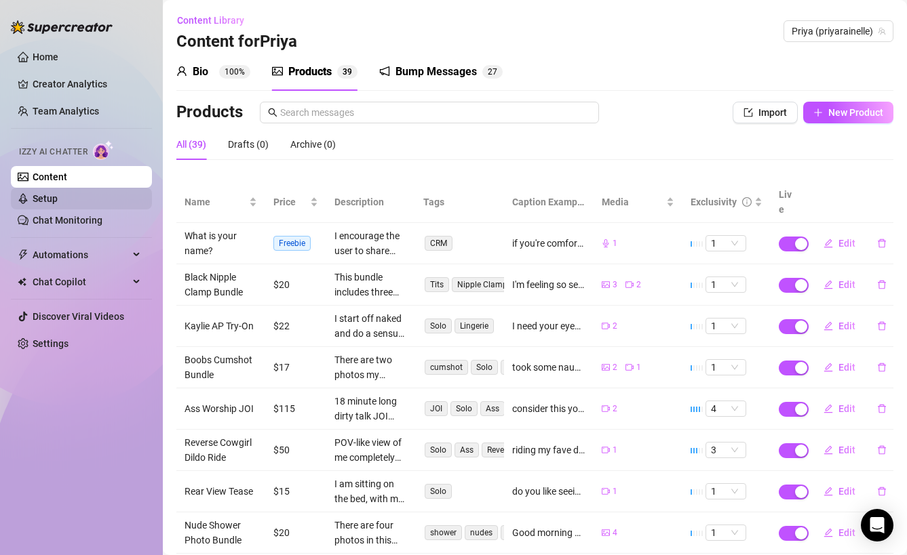
click at [58, 193] on link "Setup" at bounding box center [45, 198] width 25 height 11
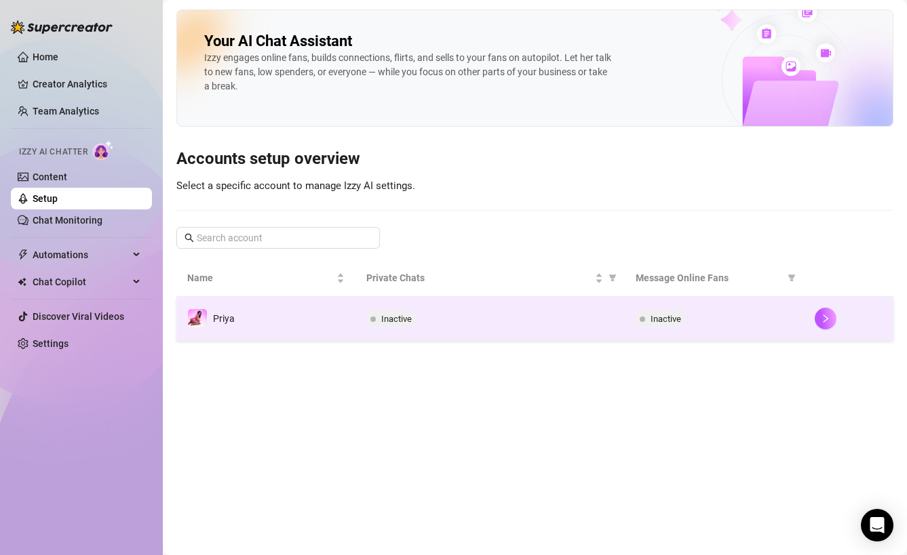
click at [571, 321] on div "Inactive" at bounding box center [489, 319] width 247 height 16
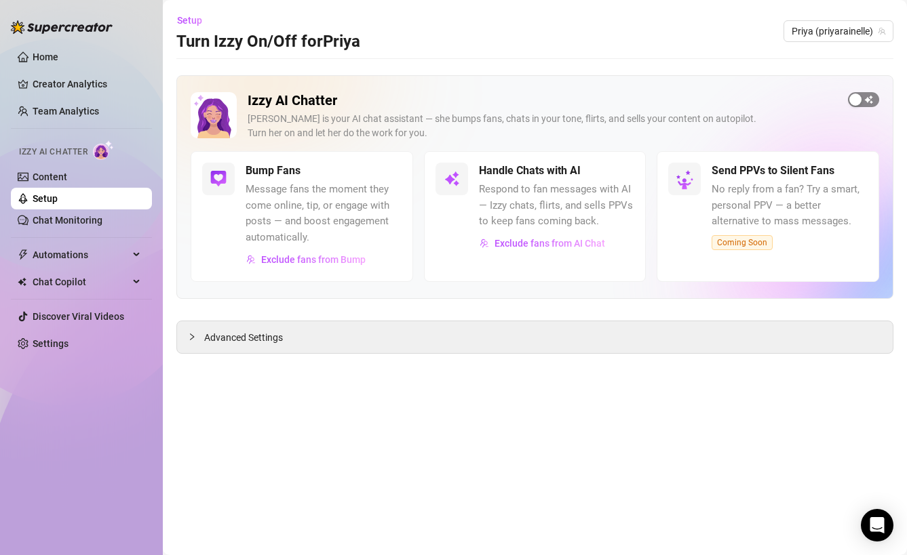
click at [873, 104] on span "button" at bounding box center [863, 99] width 31 height 15
click at [292, 182] on span "Message fans the moment they come online, tip, or engage with posts — and boost…" at bounding box center [323, 214] width 156 height 64
click at [382, 172] on span "button" at bounding box center [387, 170] width 30 height 15
